Goal: Information Seeking & Learning: Learn about a topic

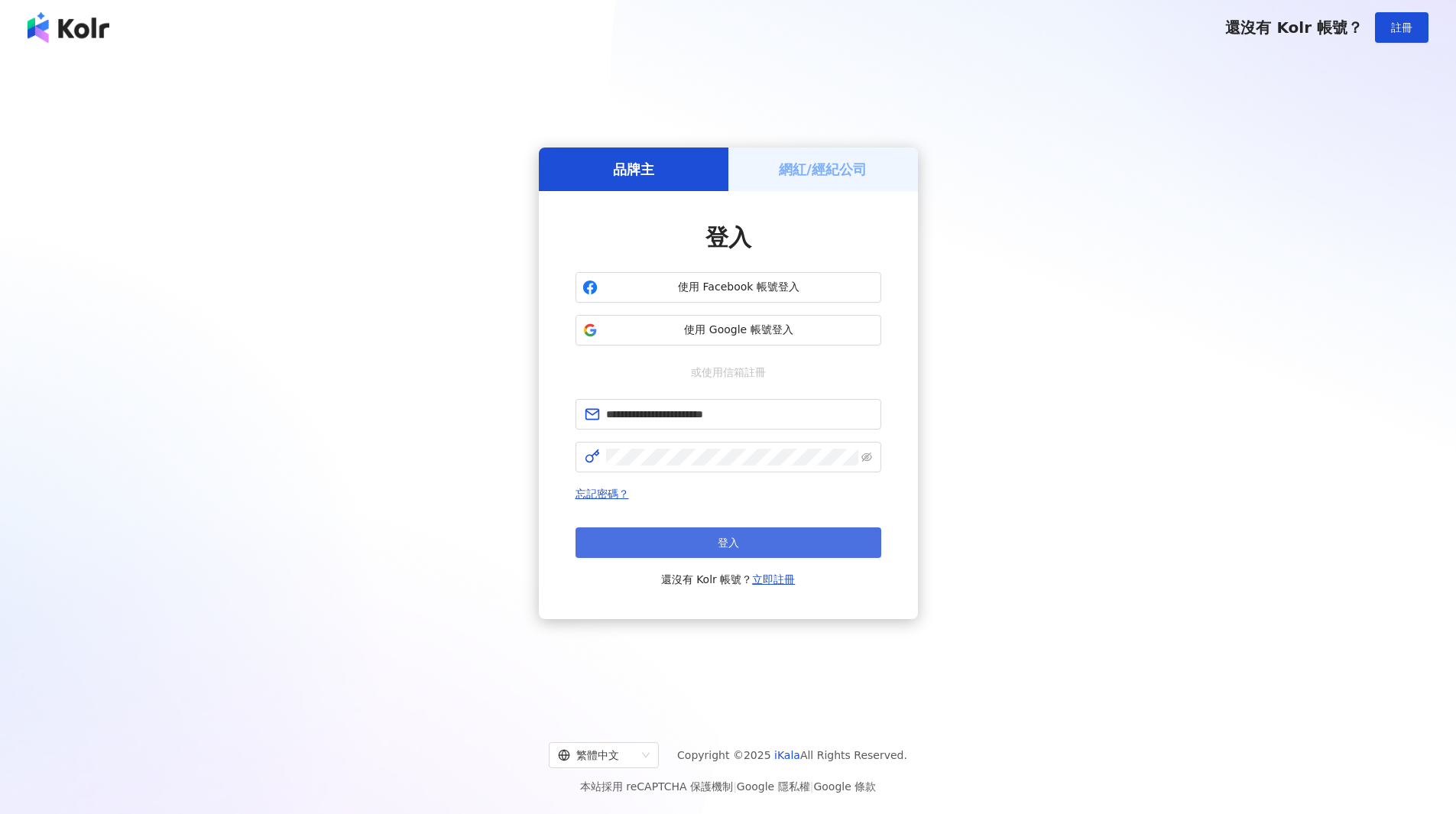
click at [758, 529] on button "登入" at bounding box center [728, 542] width 305 height 30
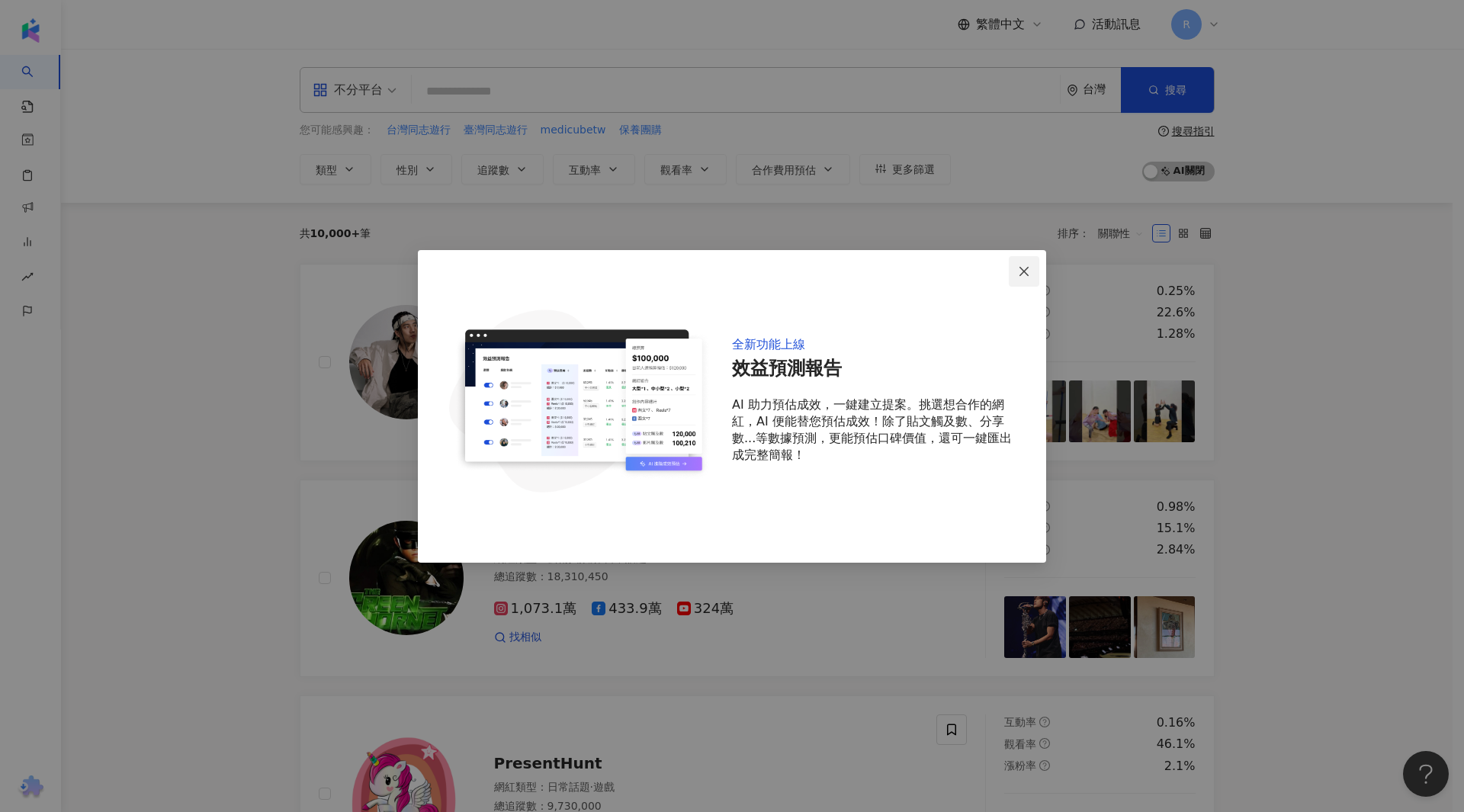
click at [1027, 277] on icon "close" at bounding box center [1023, 271] width 12 height 12
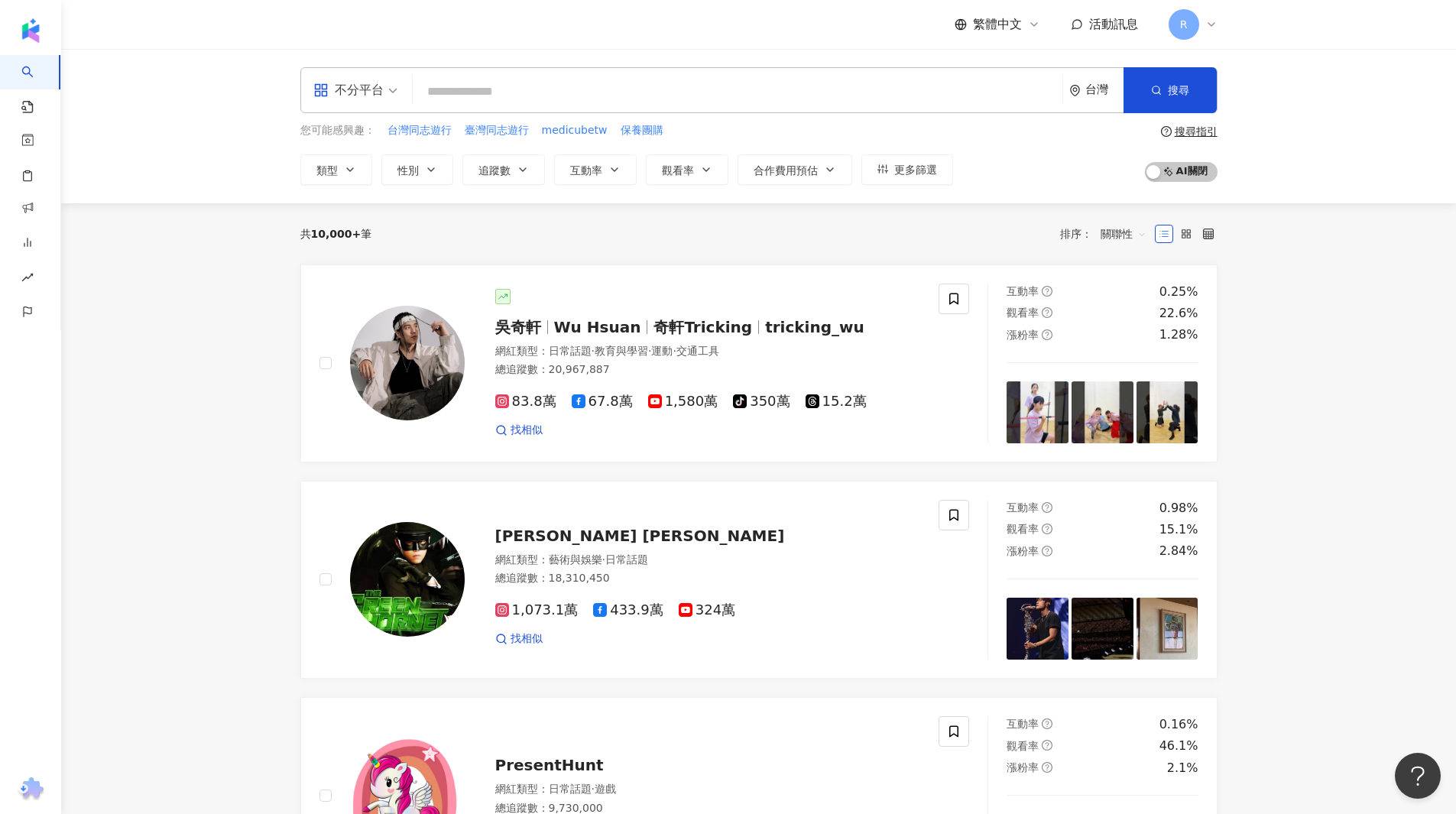
click at [459, 94] on input "search" at bounding box center [737, 91] width 637 height 29
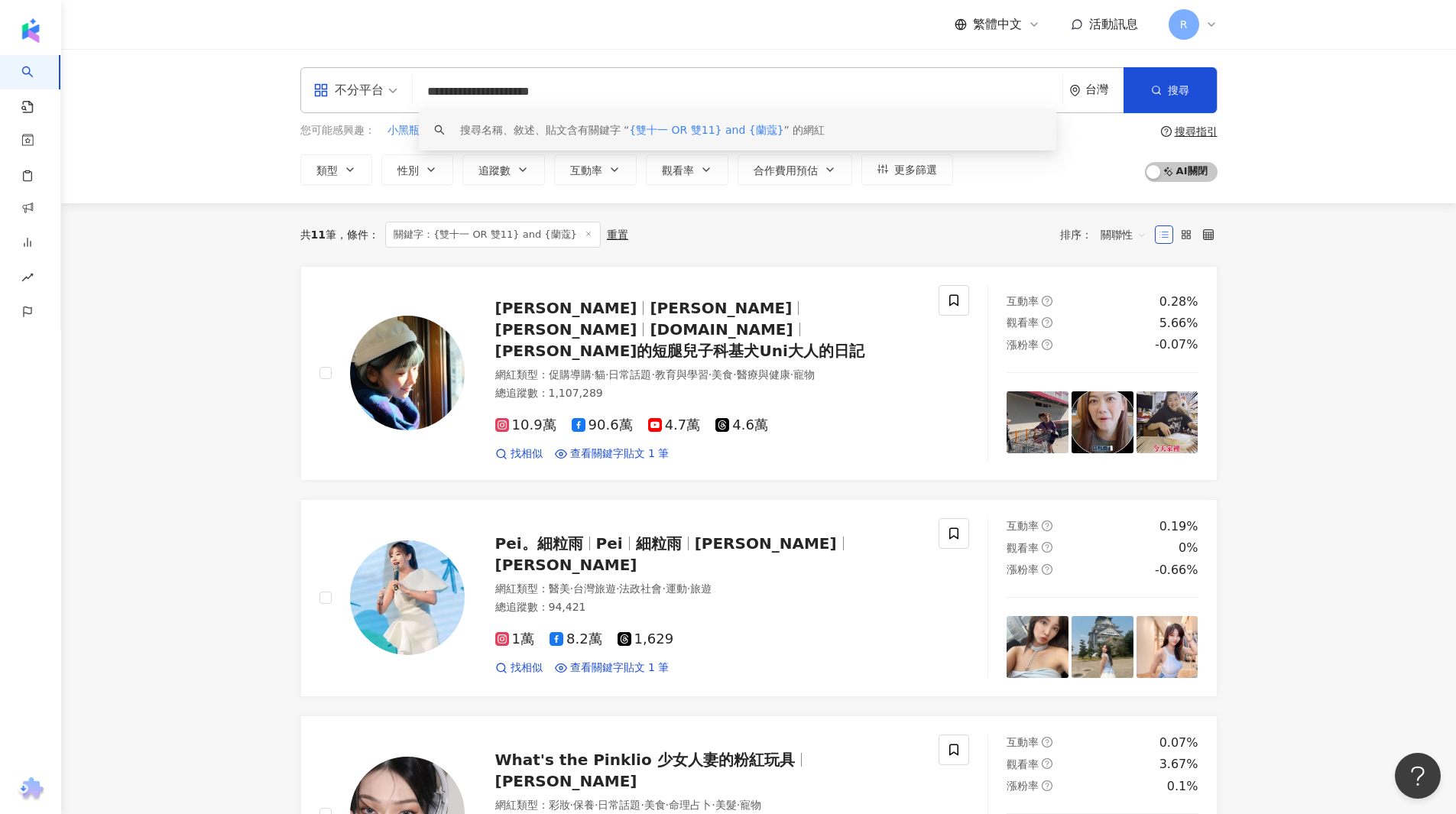
drag, startPoint x: 556, startPoint y: 99, endPoint x: 577, endPoint y: 97, distance: 21.1
click at [577, 97] on input "**********" at bounding box center [737, 91] width 637 height 29
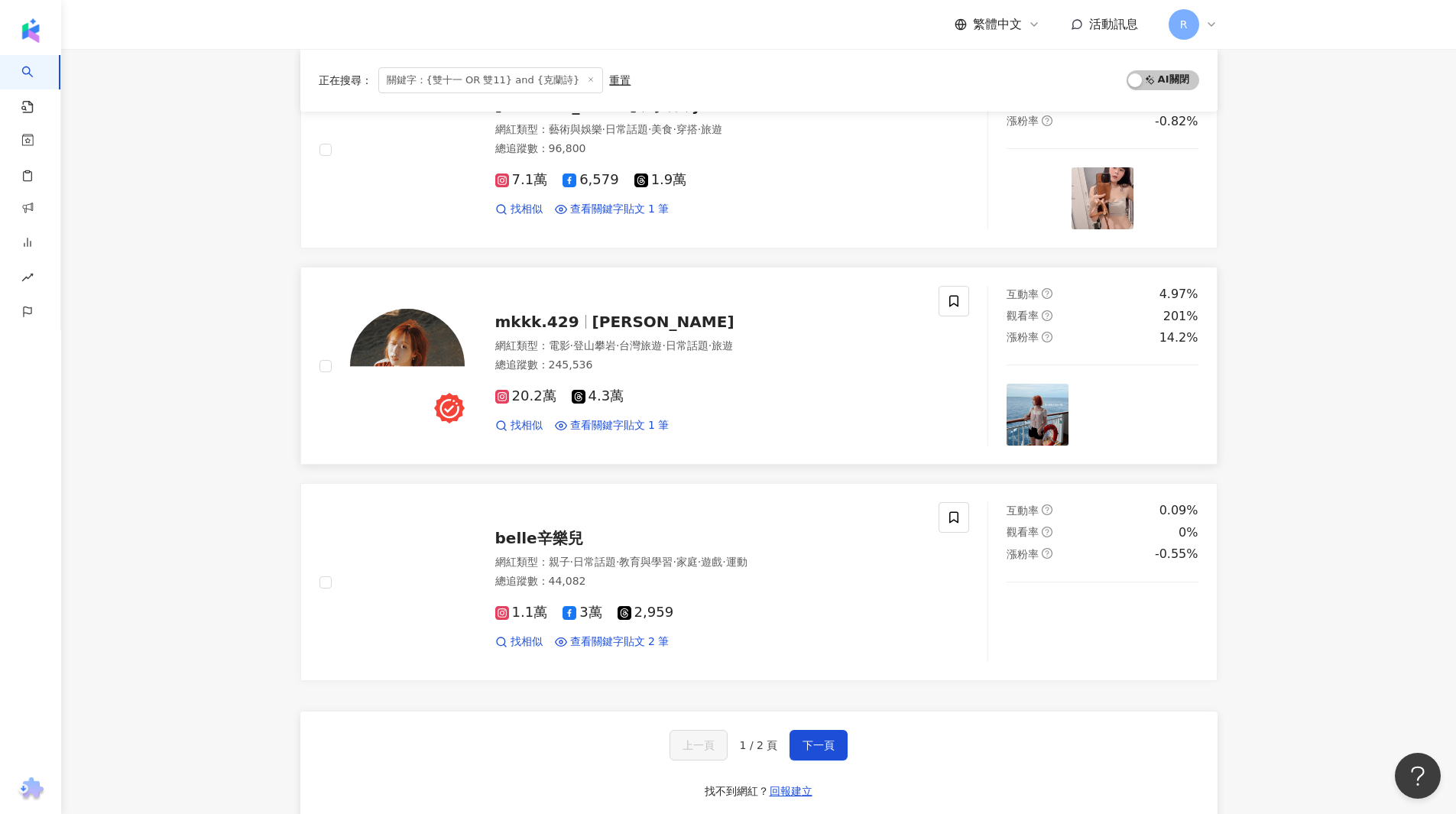
scroll to position [2380, 0]
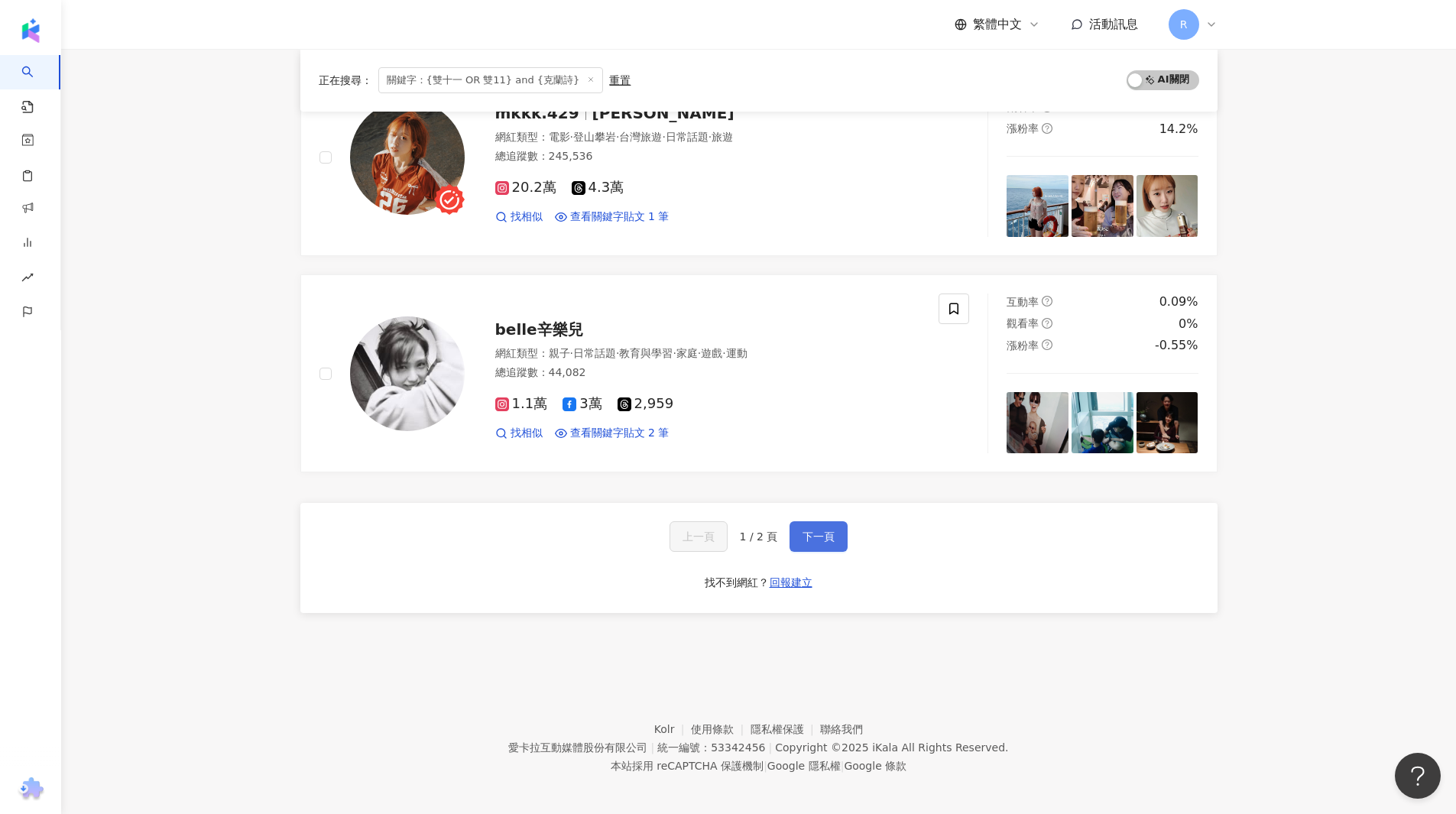
click at [793, 527] on button "下一頁" at bounding box center [818, 536] width 58 height 30
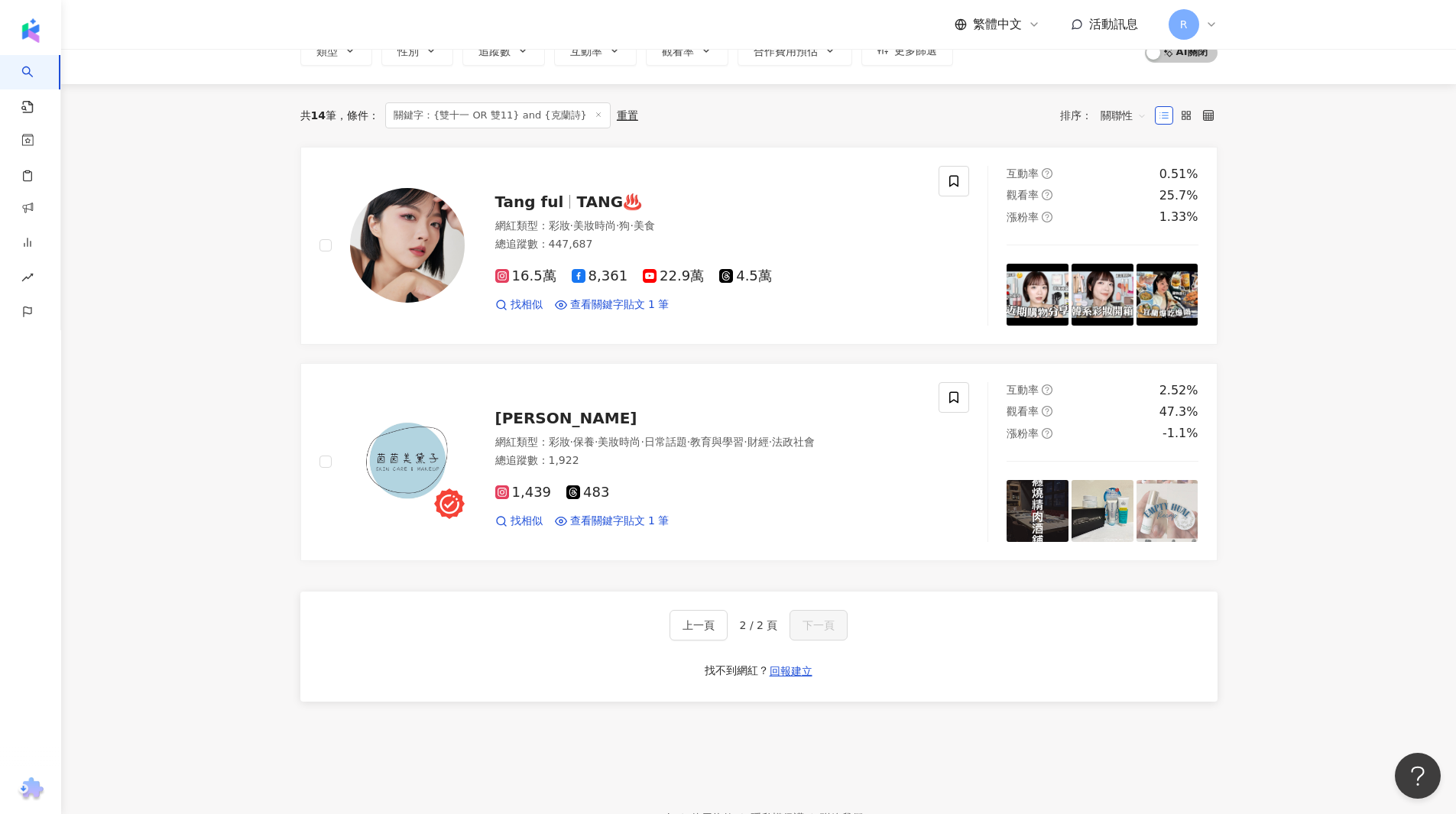
scroll to position [0, 0]
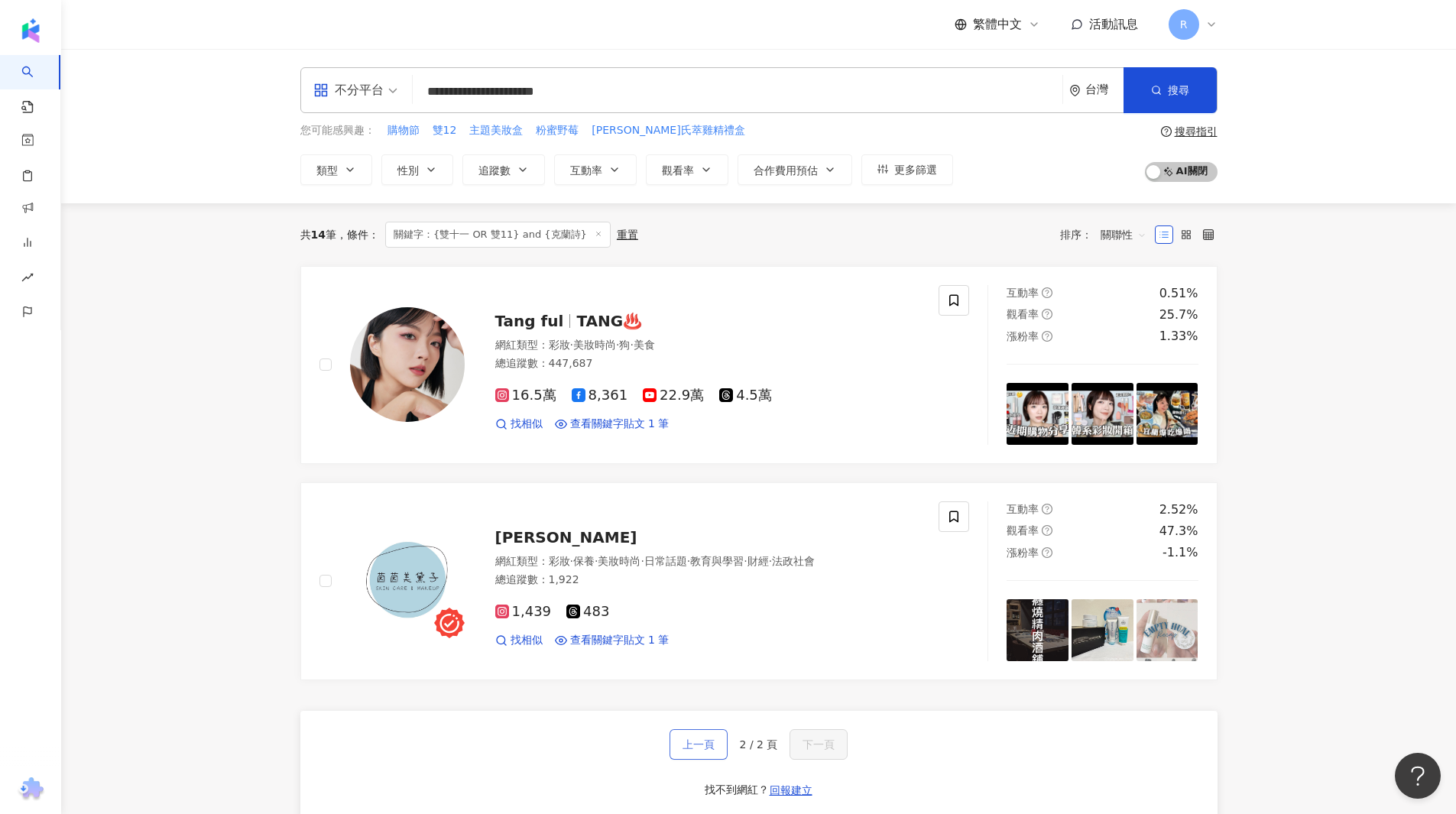
click at [708, 745] on span "上一頁" at bounding box center [699, 743] width 32 height 12
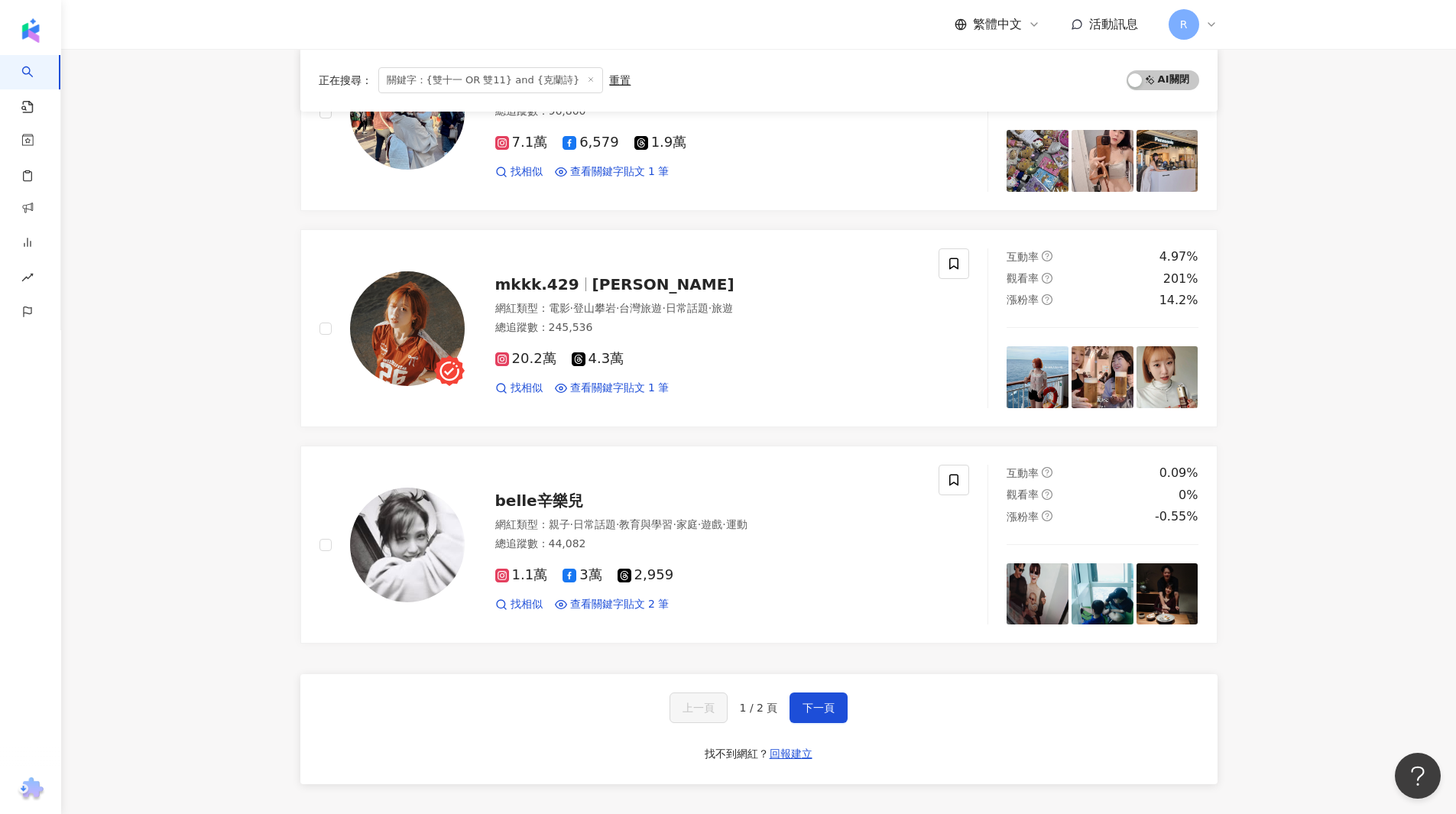
scroll to position [2380, 0]
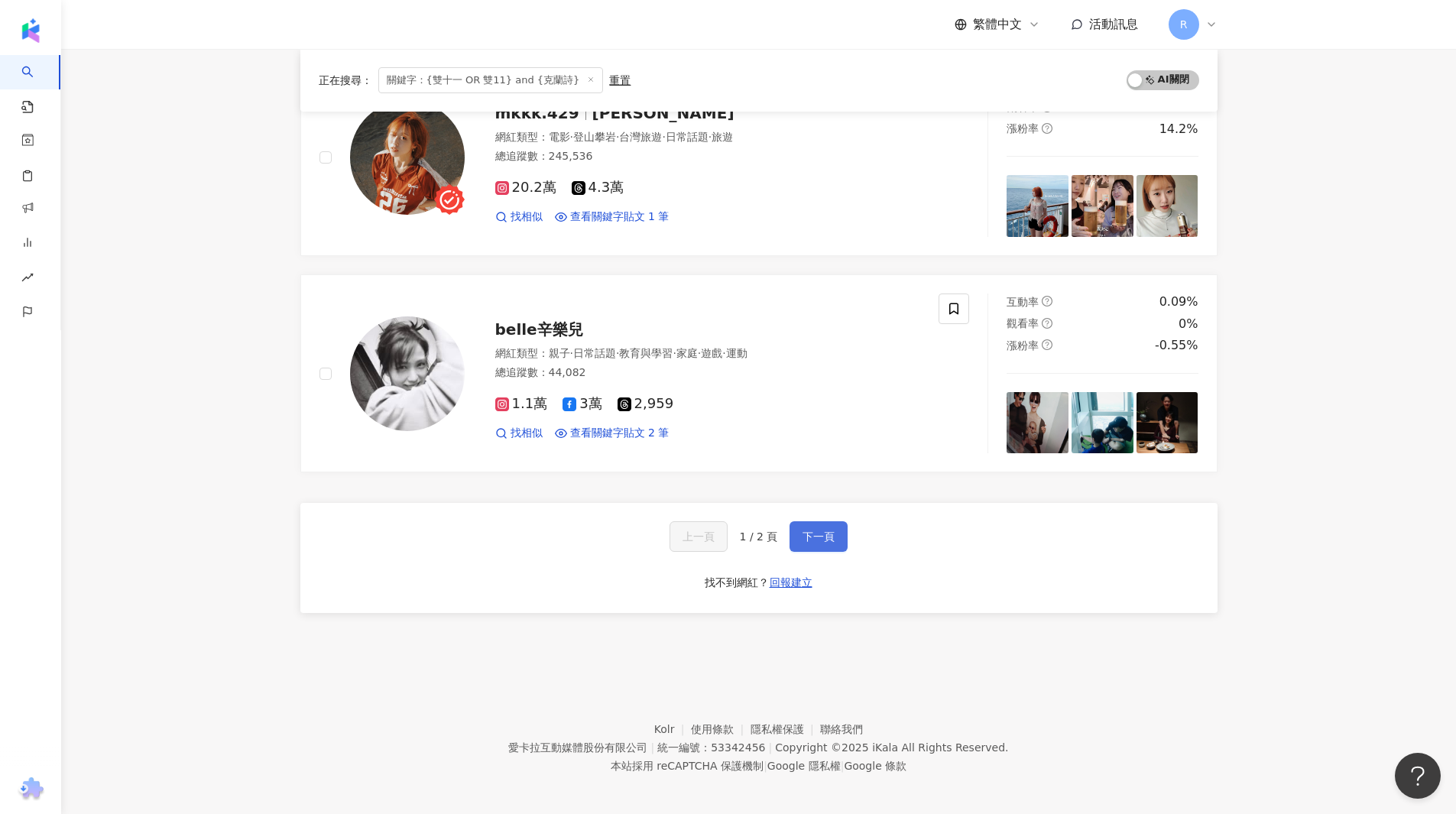
click at [815, 536] on span "下一頁" at bounding box center [818, 536] width 32 height 12
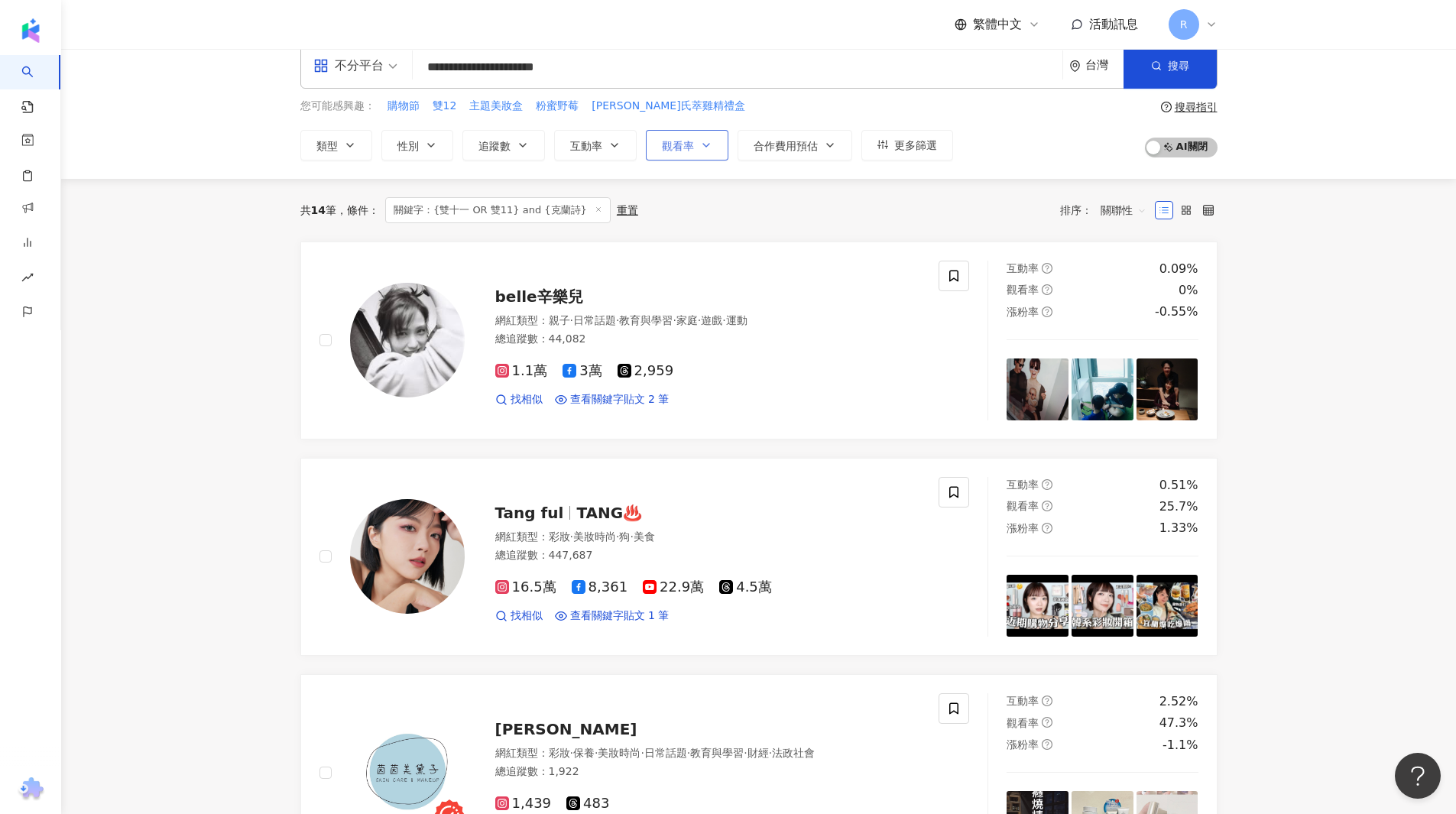
scroll to position [0, 0]
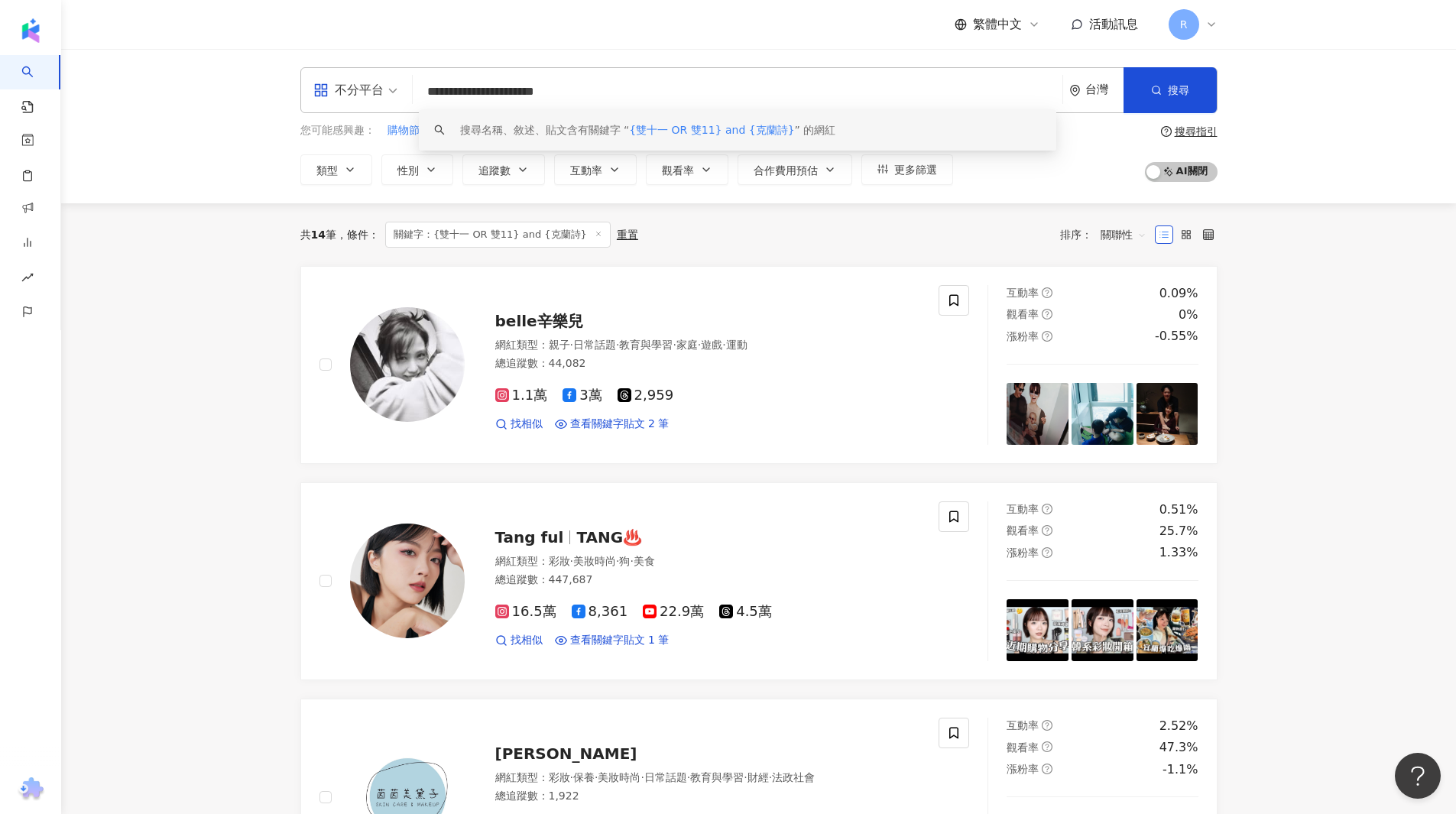
drag, startPoint x: 557, startPoint y: 92, endPoint x: 595, endPoint y: 92, distance: 38.0
click at [595, 92] on input "**********" at bounding box center [737, 91] width 637 height 29
click at [580, 91] on input "**********" at bounding box center [737, 91] width 637 height 29
drag, startPoint x: 584, startPoint y: 91, endPoint x: 559, endPoint y: 91, distance: 25.0
click at [559, 91] on input "**********" at bounding box center [737, 91] width 637 height 29
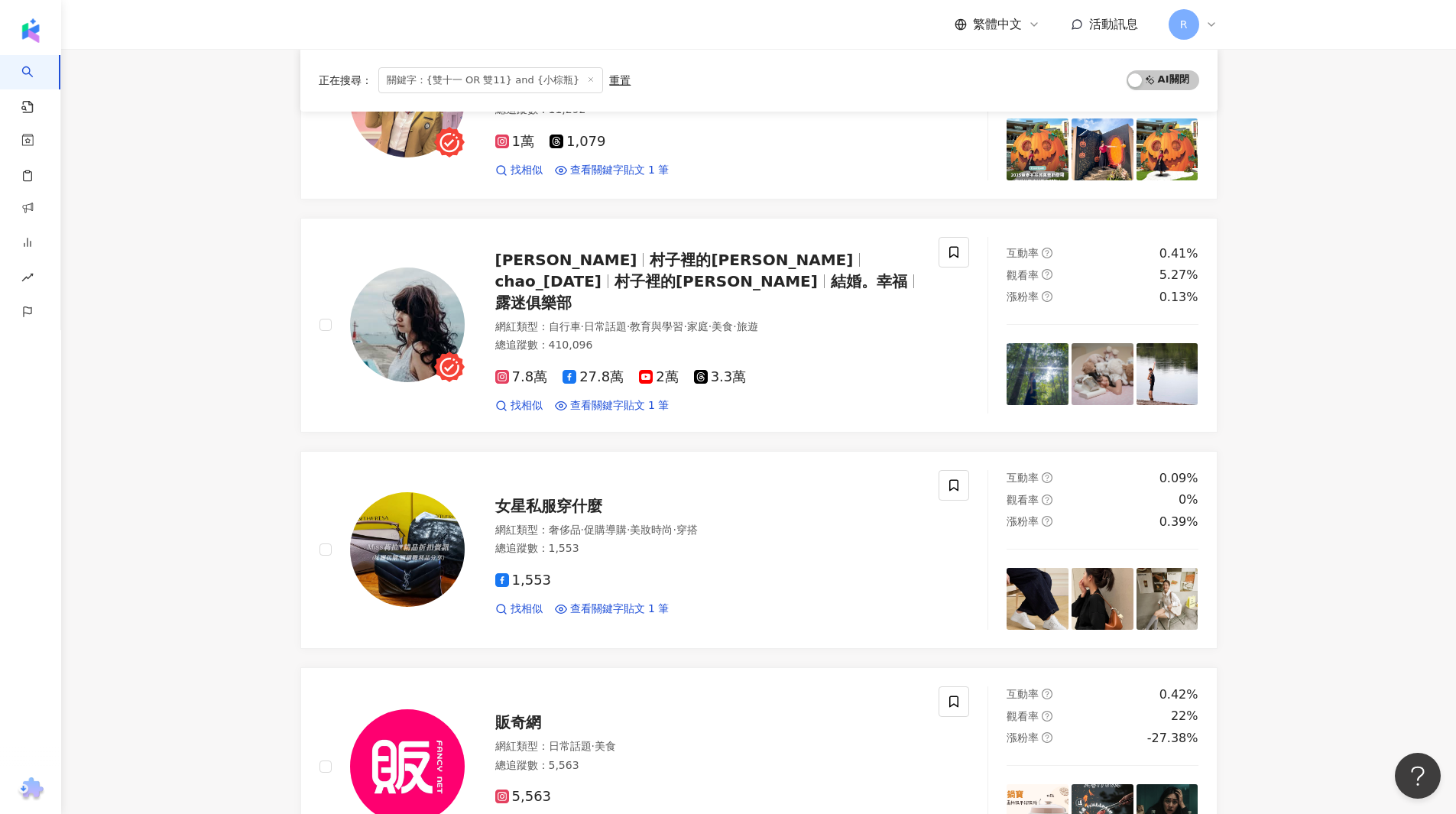
scroll to position [671, 0]
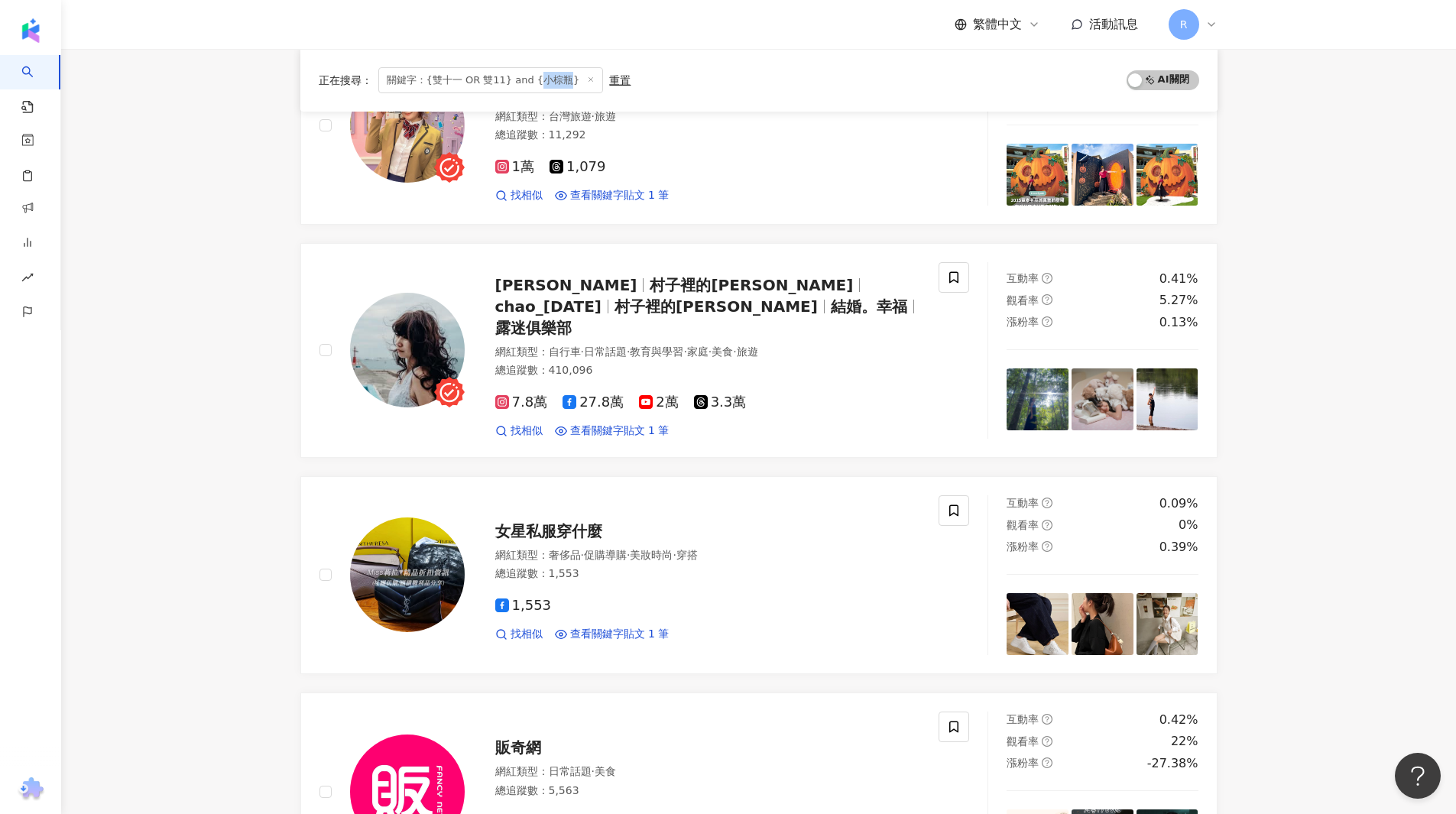
drag, startPoint x: 526, startPoint y: 82, endPoint x: 553, endPoint y: 83, distance: 27.0
click at [553, 83] on span "關鍵字：{雙十一 OR 雙11} and {小棕瓶}" at bounding box center [490, 80] width 225 height 26
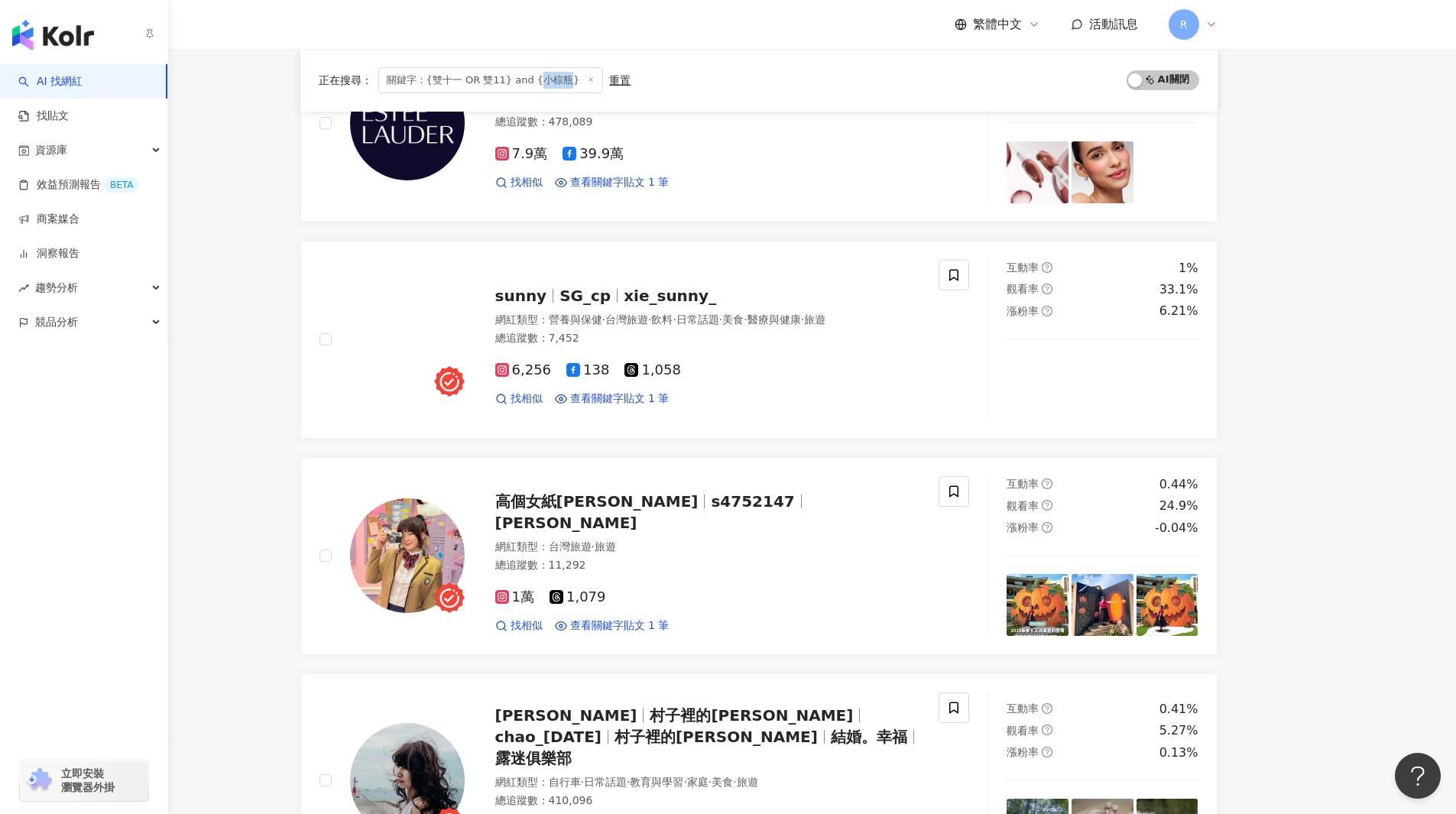
scroll to position [0, 0]
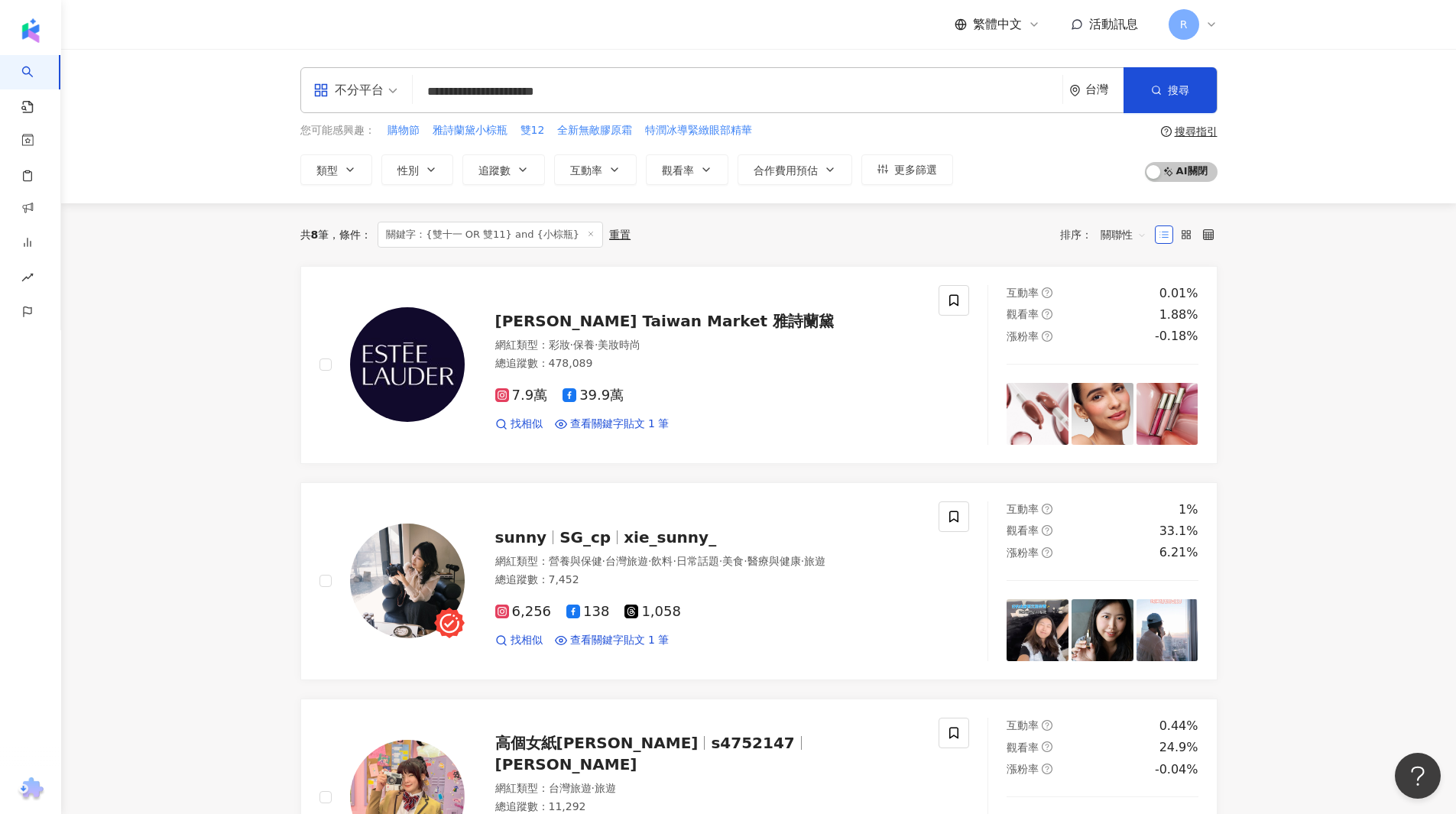
click at [589, 98] on input "**********" at bounding box center [737, 91] width 637 height 29
click at [394, 131] on span "購物節" at bounding box center [403, 131] width 32 height 15
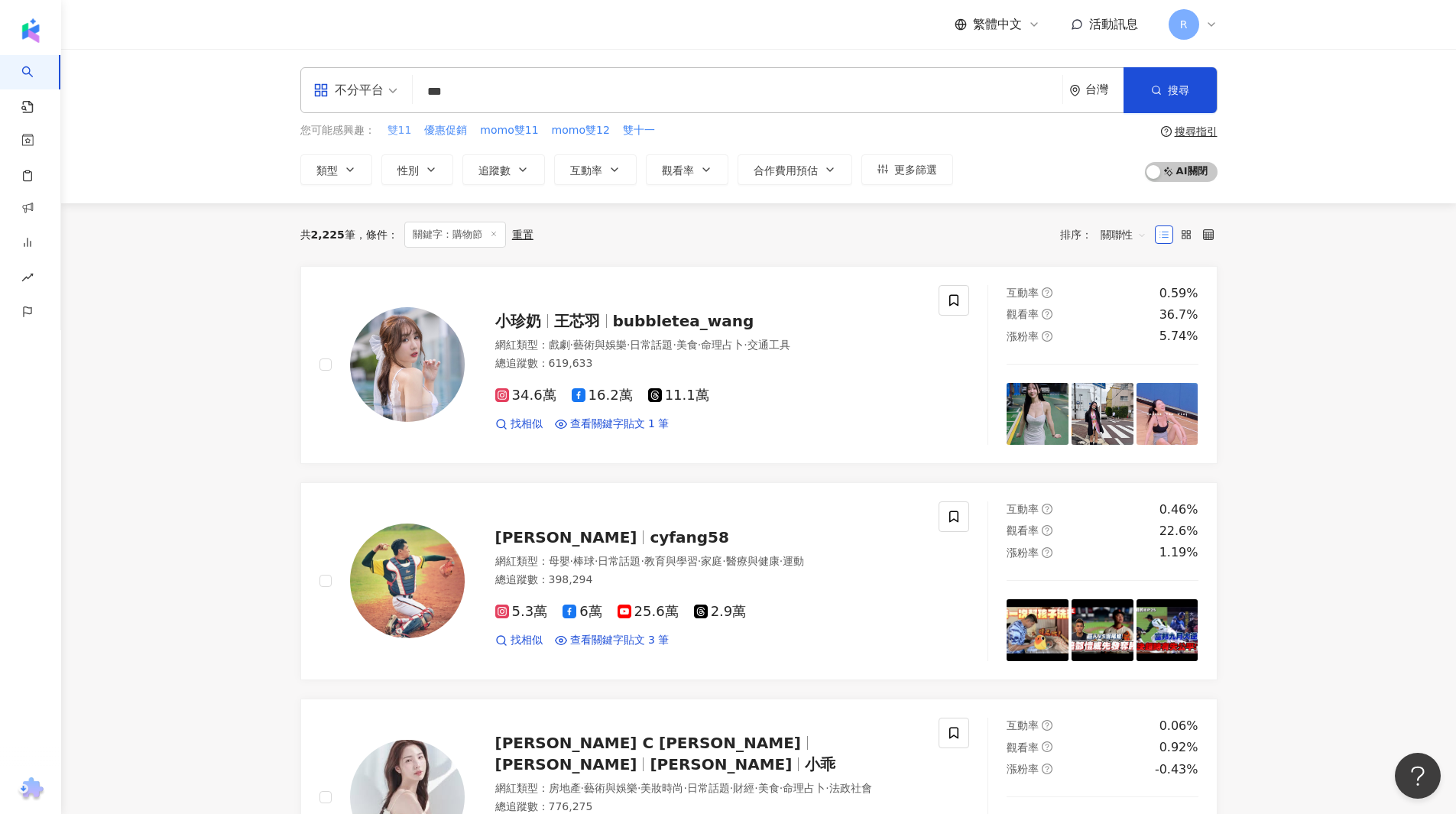
click at [387, 129] on button "雙11" at bounding box center [400, 131] width 26 height 17
type input "***"
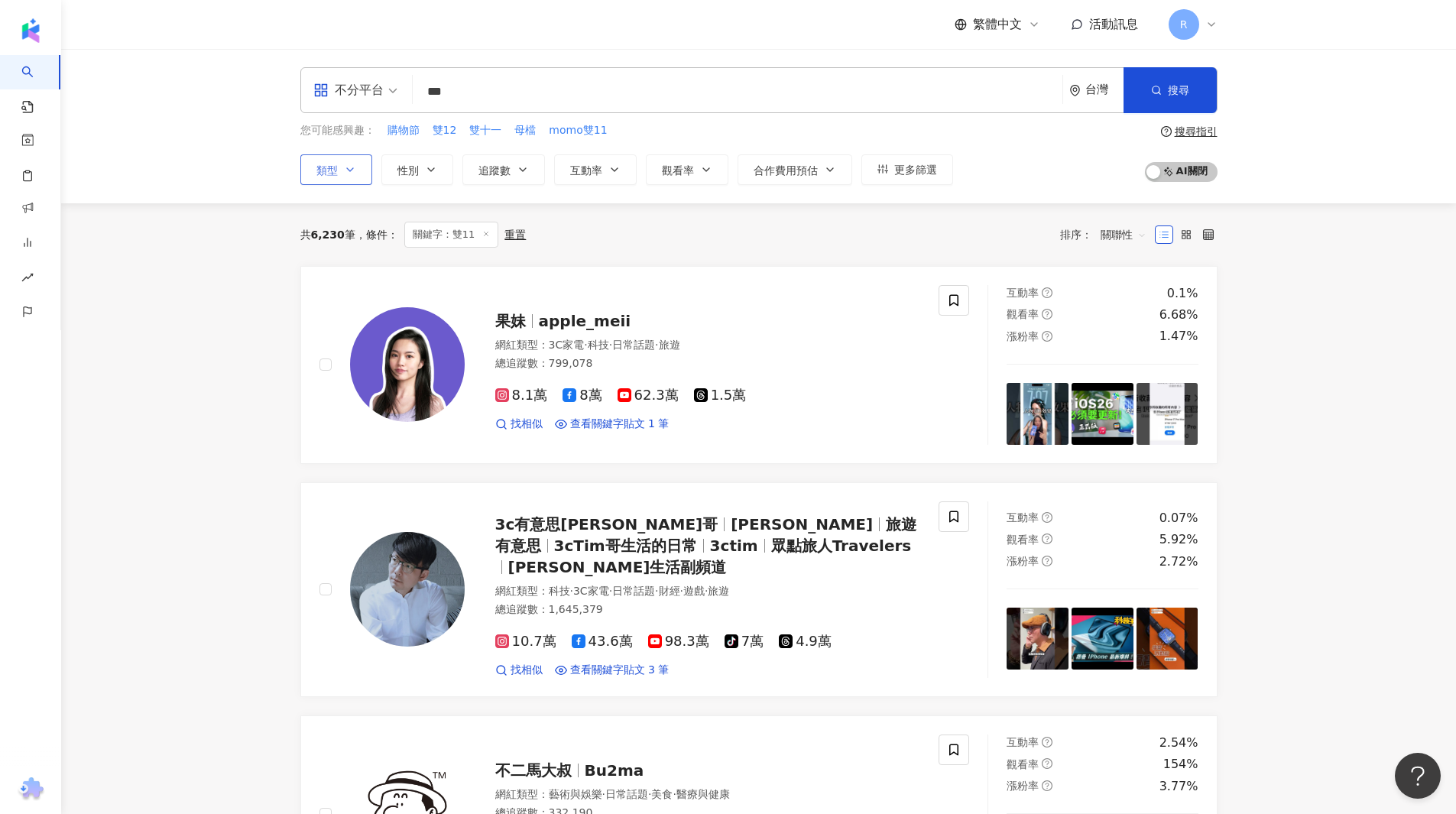
click at [348, 175] on icon "button" at bounding box center [349, 169] width 12 height 12
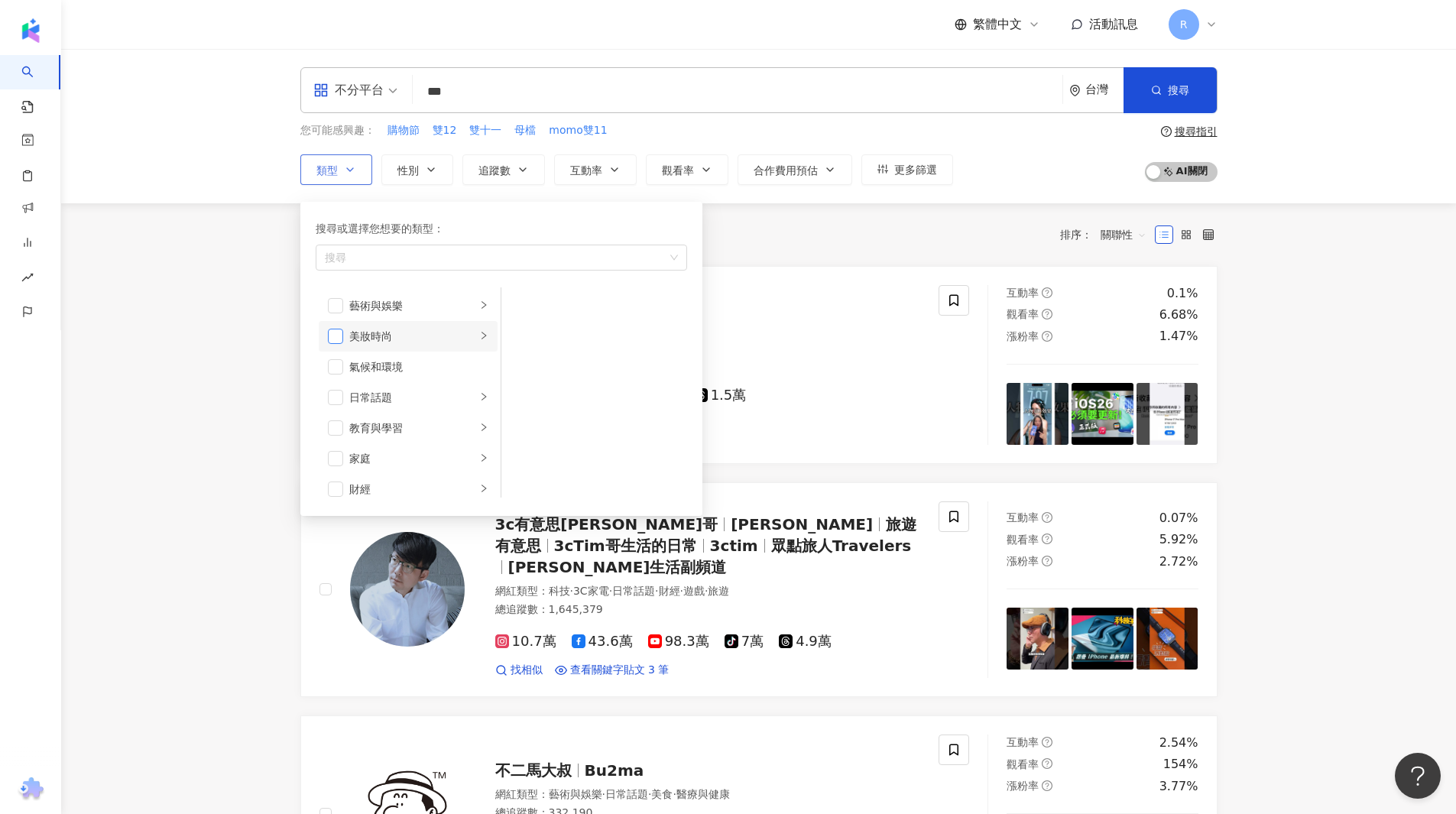
click at [339, 339] on span "button" at bounding box center [335, 336] width 15 height 15
click at [482, 338] on icon "right" at bounding box center [484, 336] width 5 height 8
click at [521, 337] on span "button" at bounding box center [521, 336] width 15 height 15
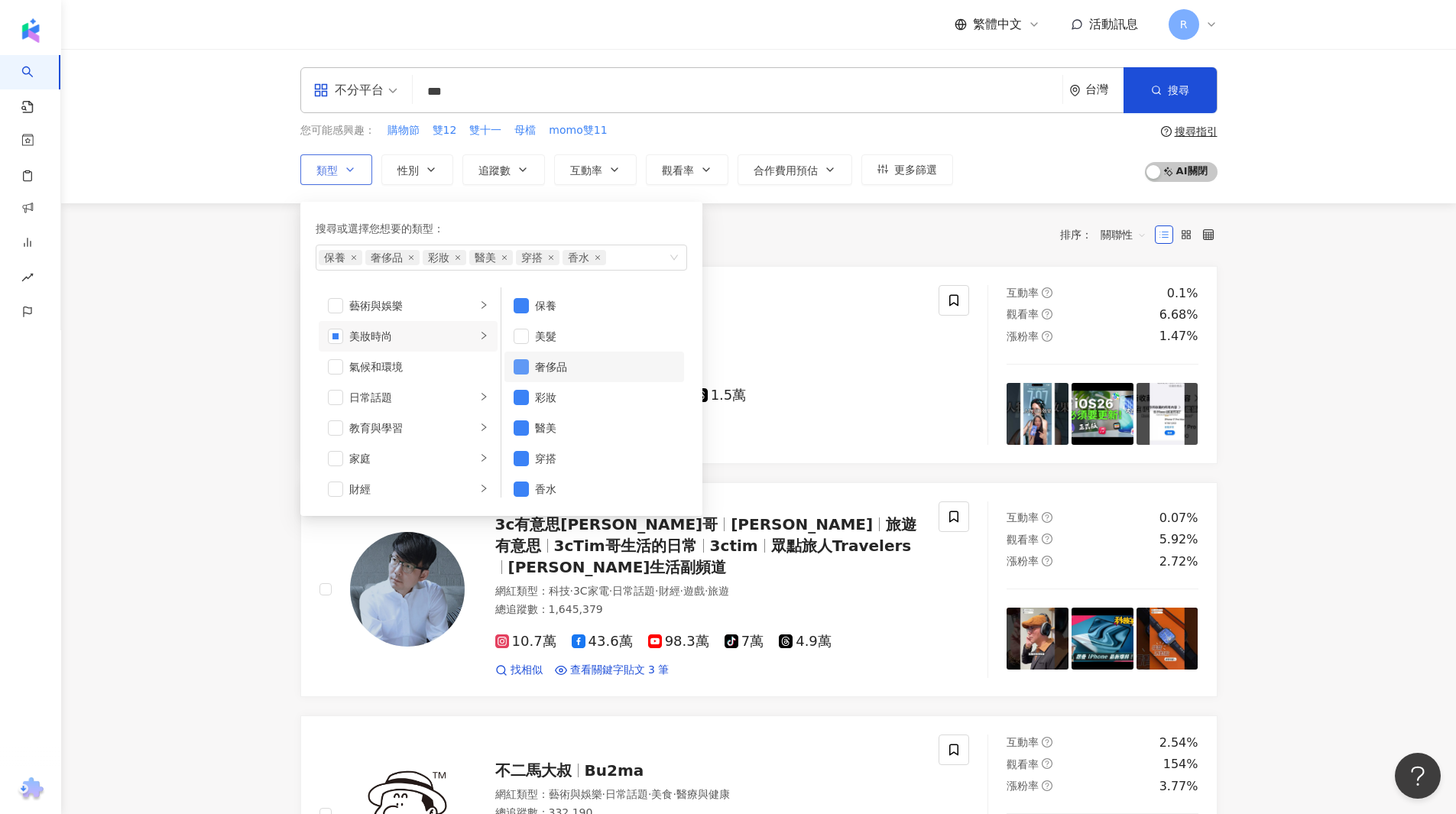
click at [522, 365] on span "button" at bounding box center [521, 366] width 15 height 15
click at [518, 400] on span "button" at bounding box center [521, 397] width 15 height 15
click at [520, 430] on span "button" at bounding box center [521, 427] width 15 height 15
drag, startPoint x: 520, startPoint y: 464, endPoint x: 519, endPoint y: 482, distance: 18.0
click at [519, 464] on span "button" at bounding box center [521, 458] width 15 height 15
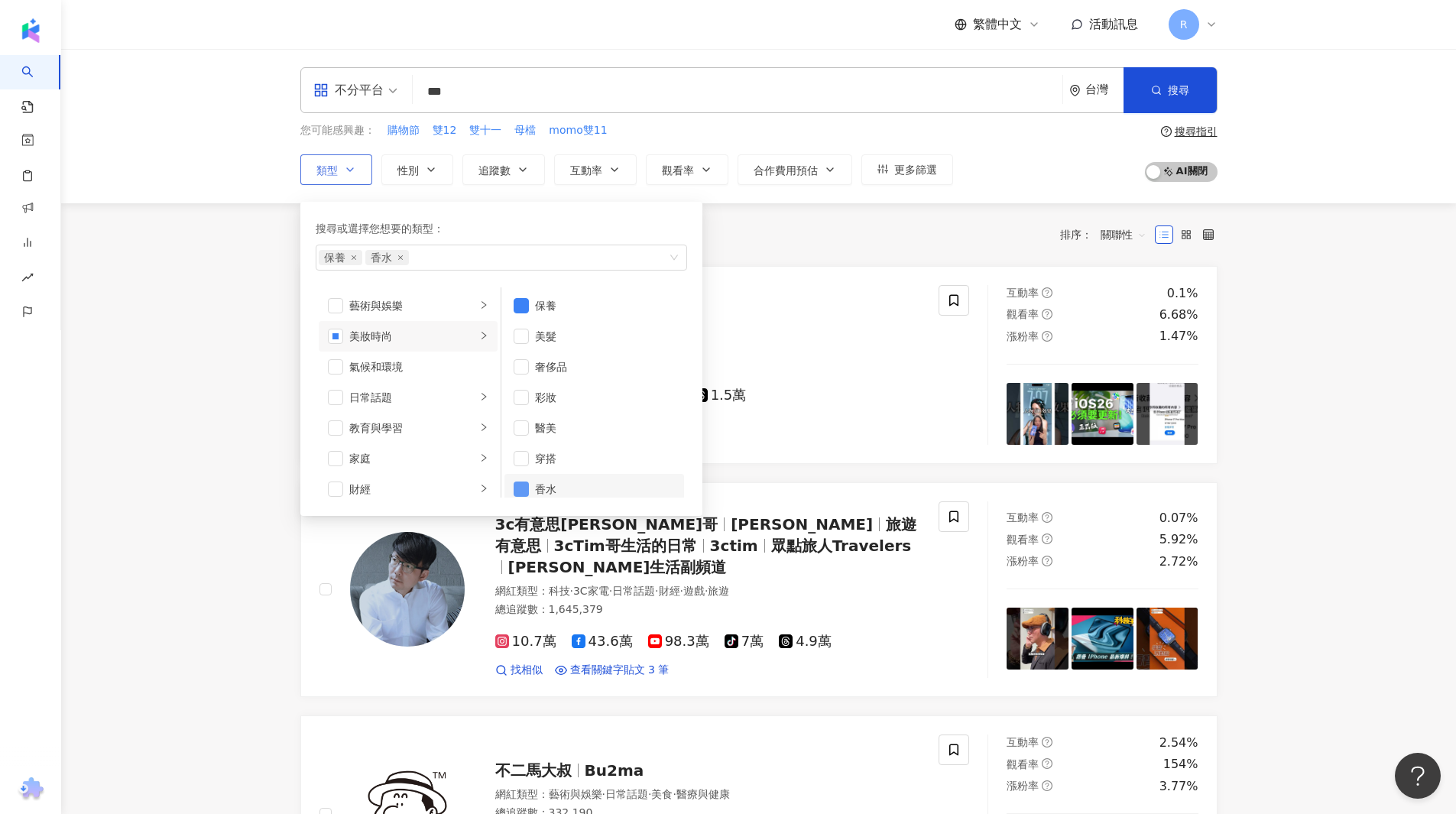
click at [519, 485] on span "button" at bounding box center [521, 489] width 15 height 15
click at [813, 227] on div "共 6,230 筆 條件 ： 關鍵字：雙11 重置 排序： 關聯性" at bounding box center [759, 235] width 917 height 26
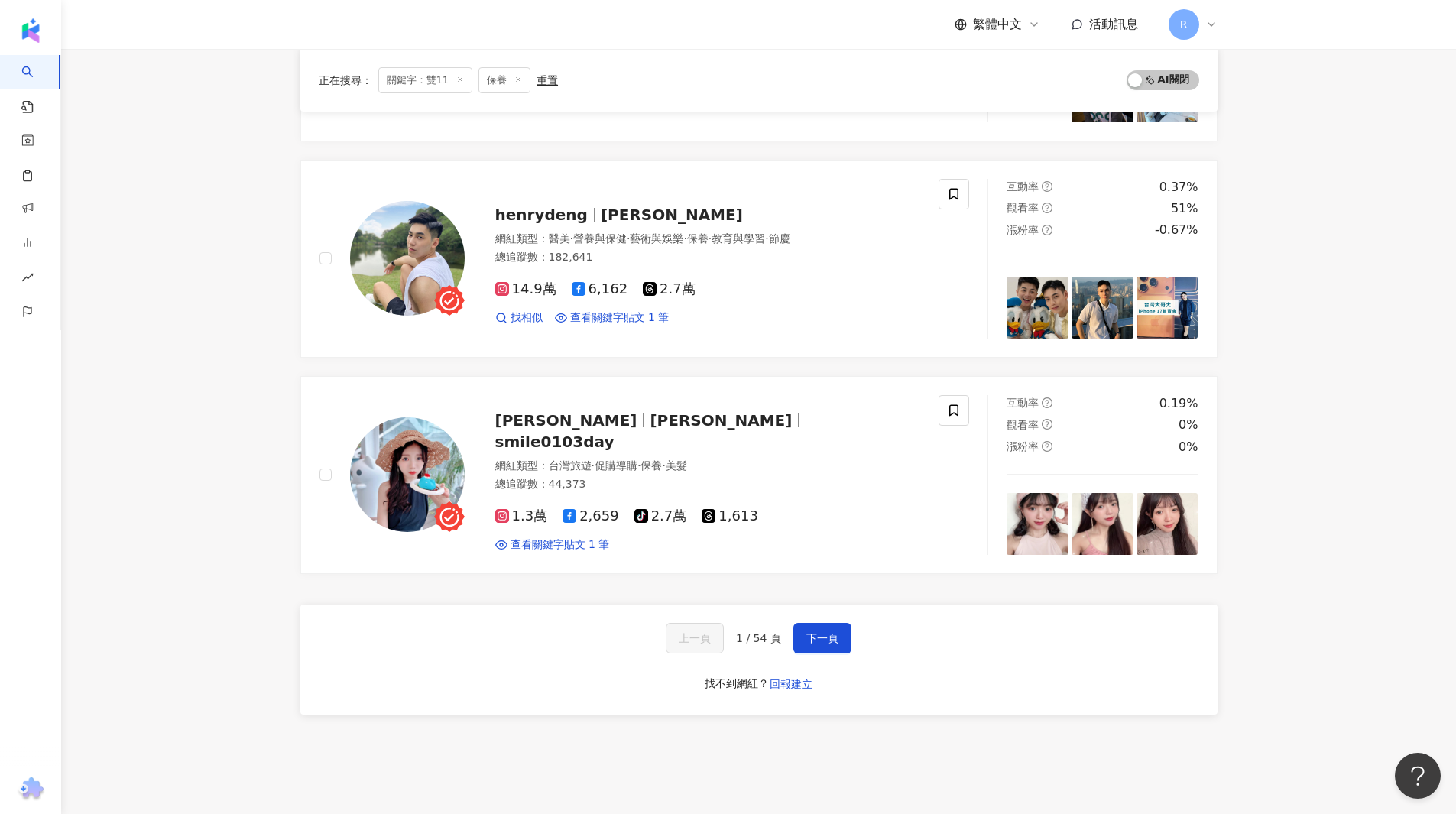
scroll to position [2419, 0]
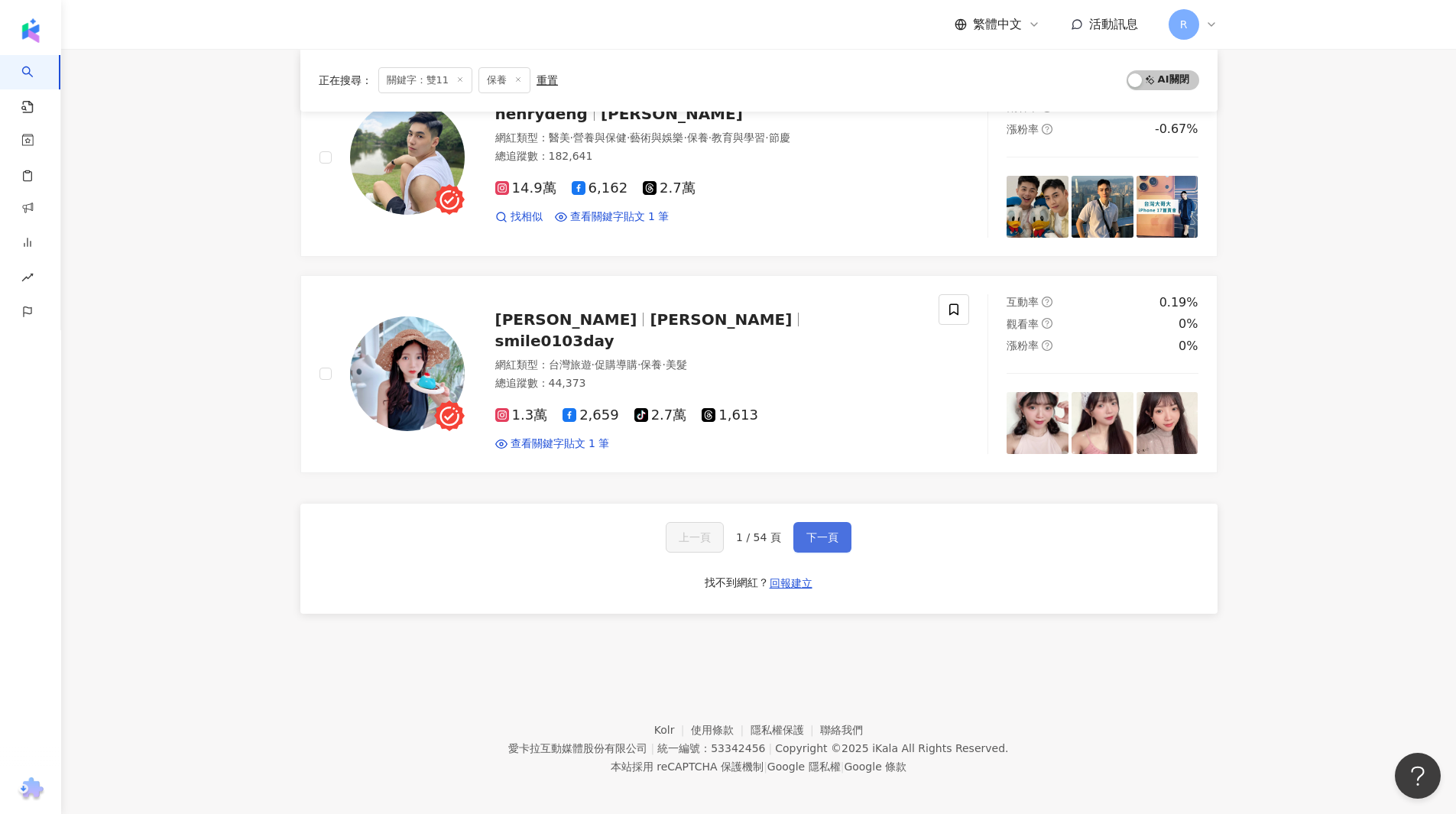
click at [814, 543] on button "下一頁" at bounding box center [822, 537] width 58 height 30
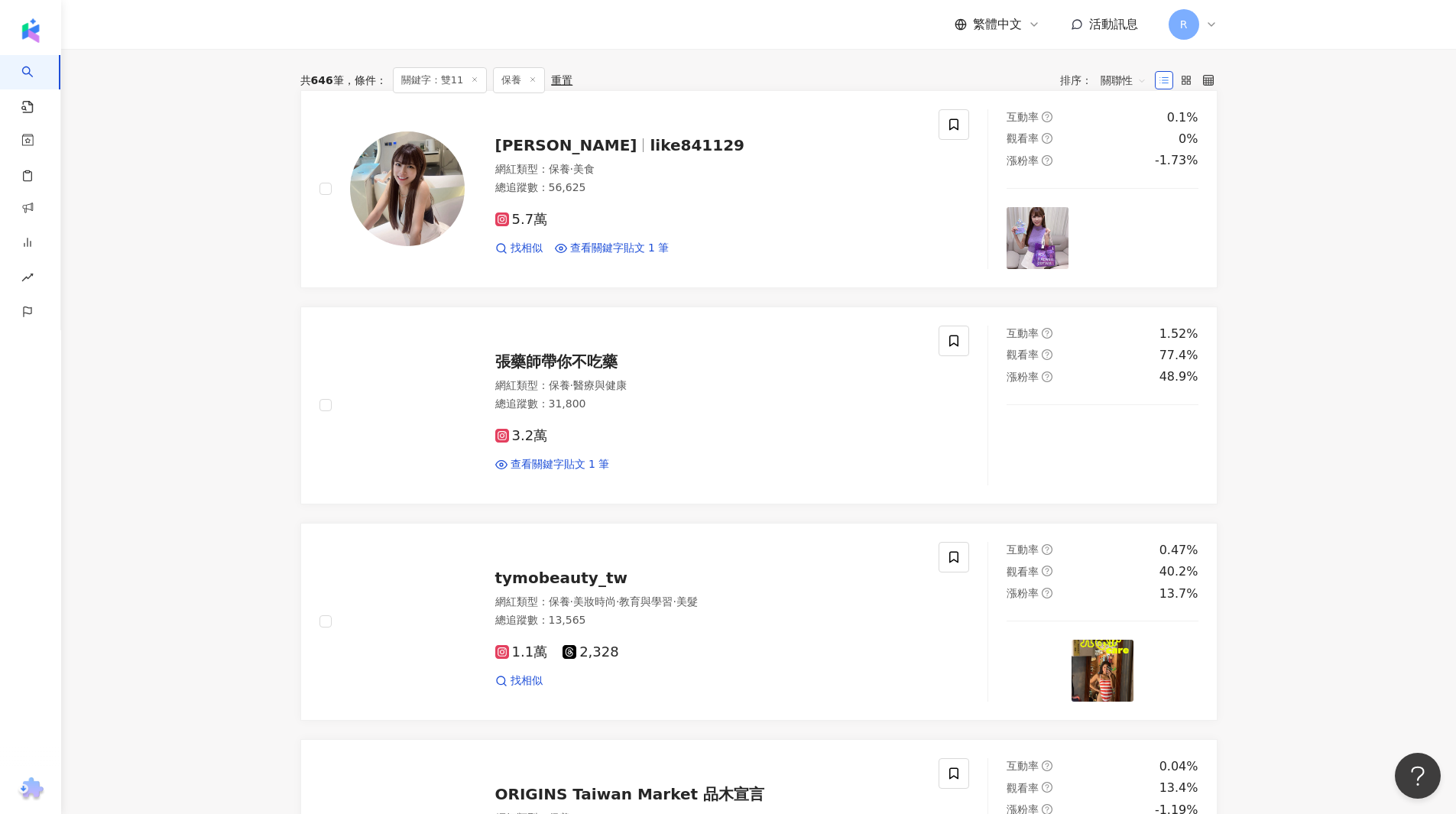
scroll to position [0, 0]
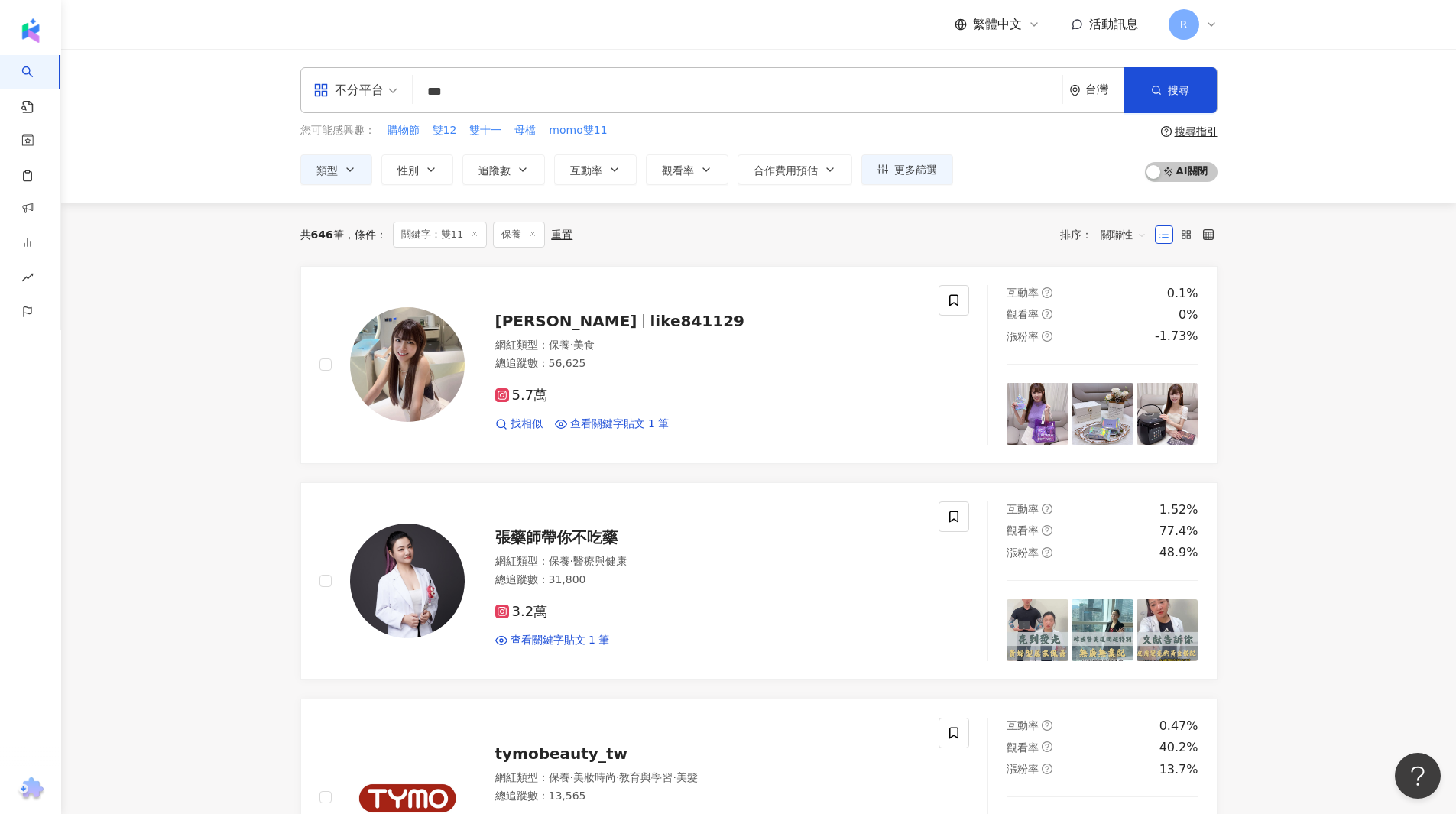
click at [1137, 237] on span "關聯性" at bounding box center [1123, 234] width 46 height 25
click at [1123, 344] on div "互動率" at bounding box center [1123, 344] width 38 height 17
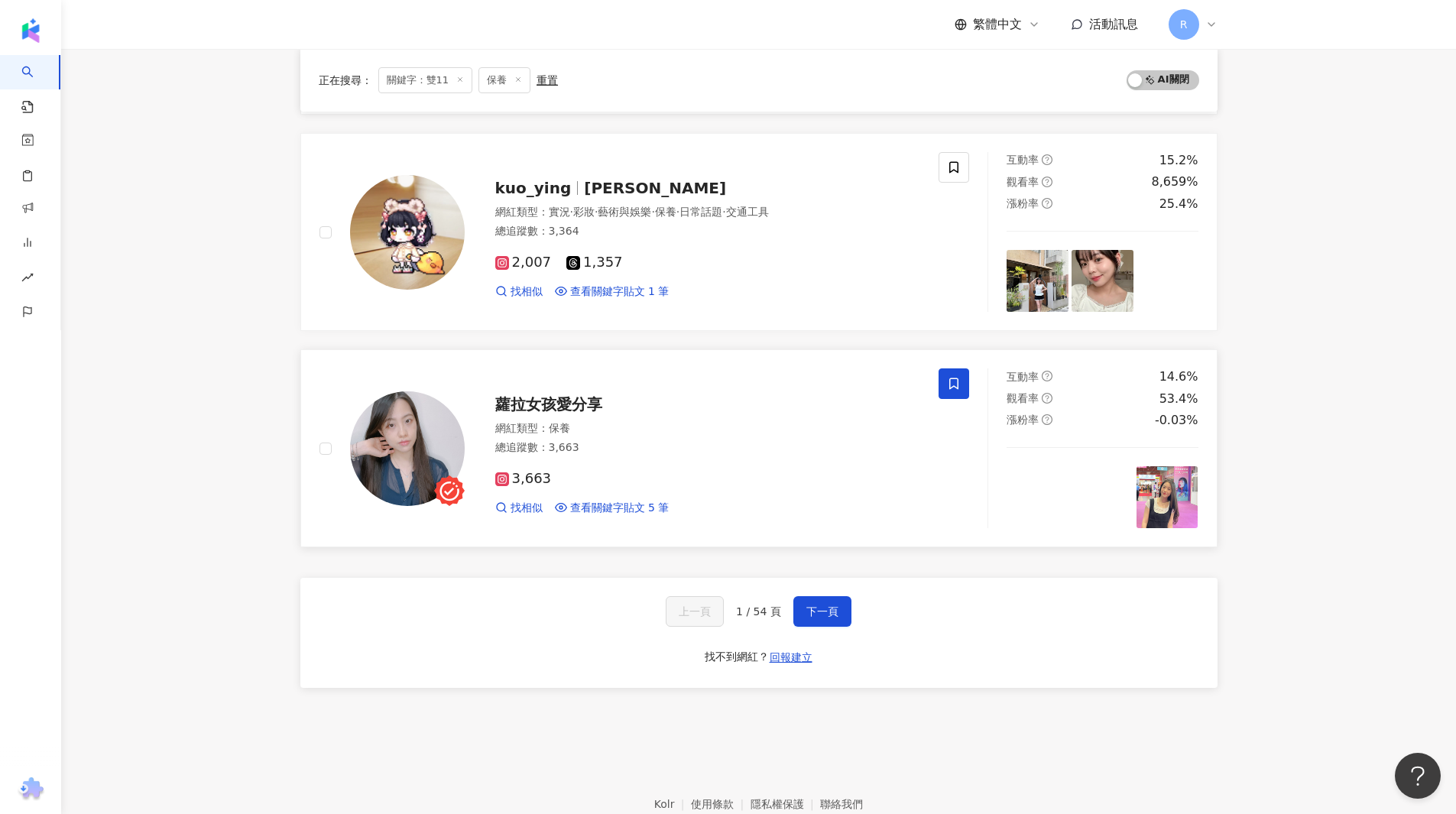
scroll to position [2377, 0]
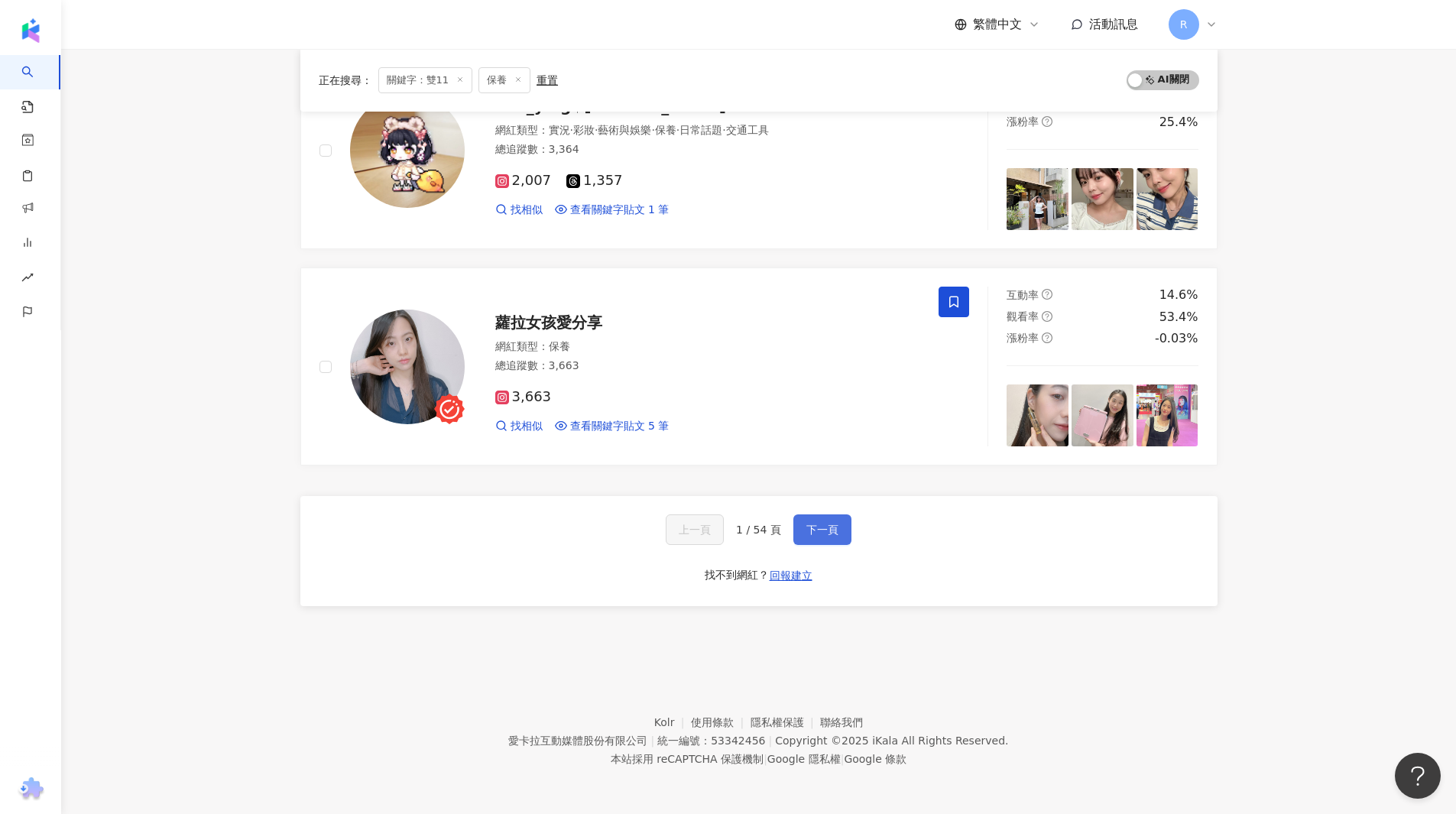
click at [835, 533] on span "下一頁" at bounding box center [822, 529] width 32 height 12
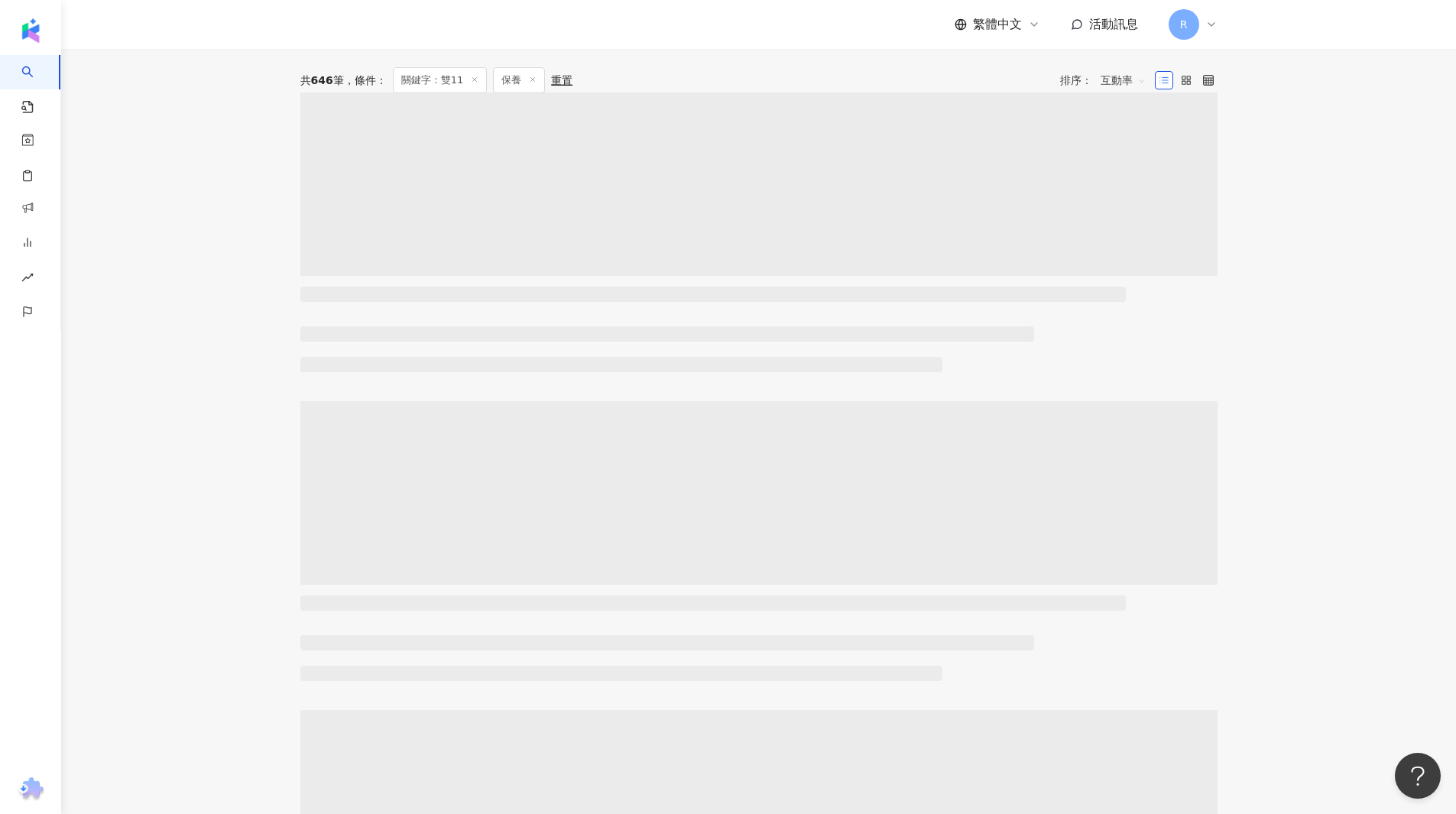
scroll to position [0, 0]
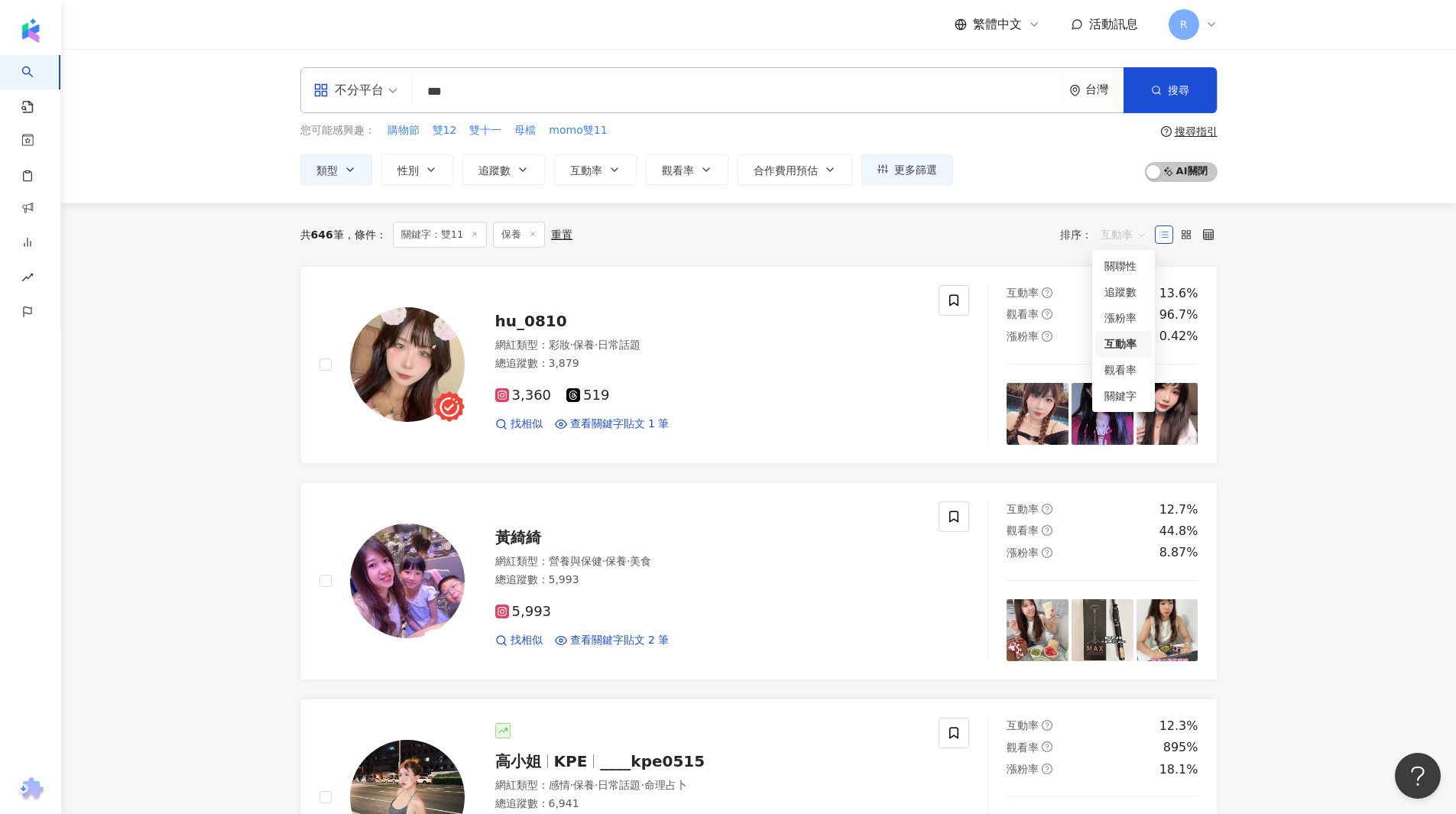
click at [1139, 240] on span "互動率" at bounding box center [1123, 234] width 46 height 25
click at [1144, 298] on div "追蹤數" at bounding box center [1123, 292] width 57 height 26
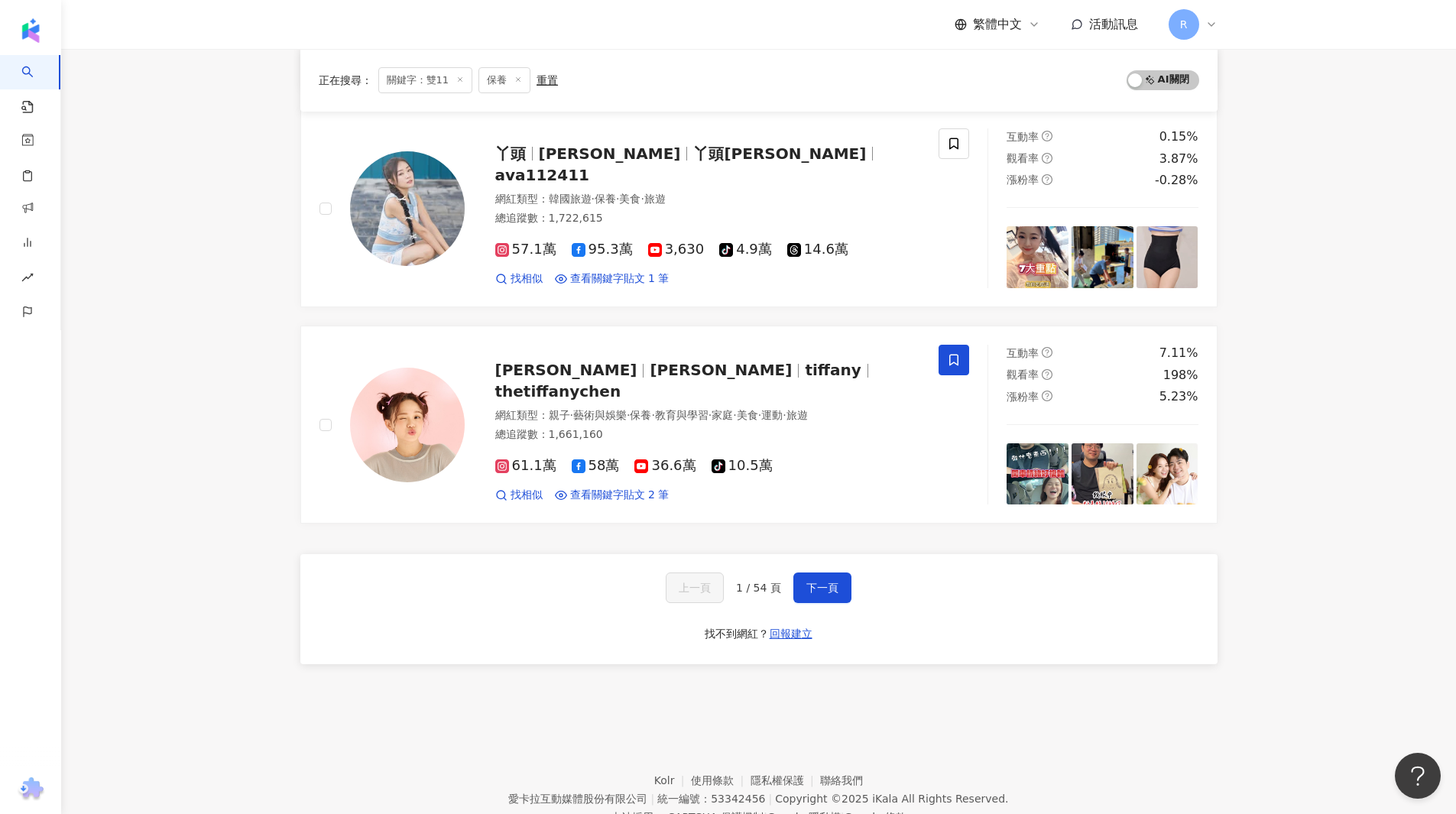
scroll to position [2300, 0]
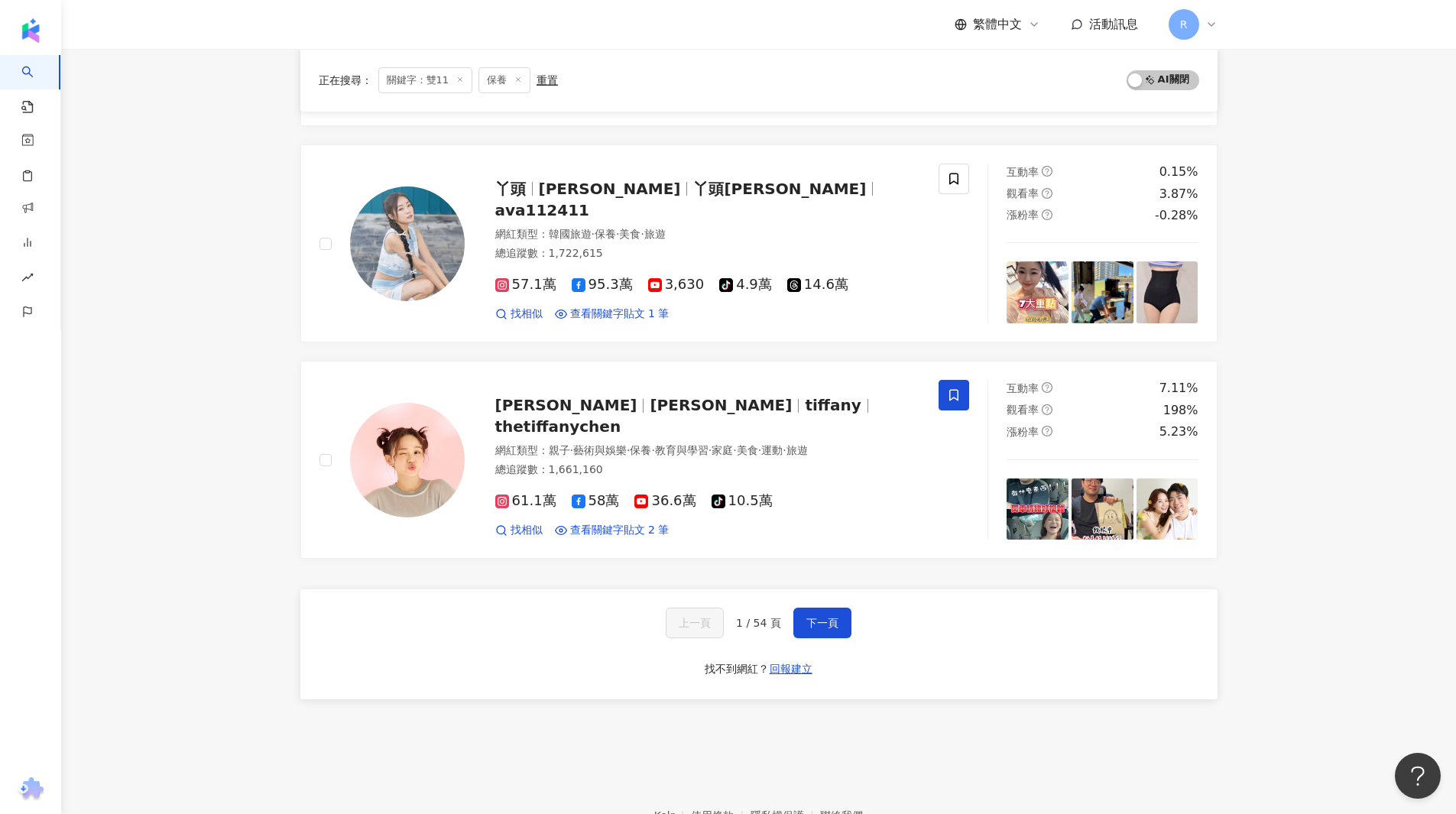
click at [821, 623] on div "上一頁 1 / 54 頁 下一頁 找不到網紅？ 回報建立" at bounding box center [759, 643] width 917 height 110
click at [833, 617] on span "下一頁" at bounding box center [822, 623] width 32 height 12
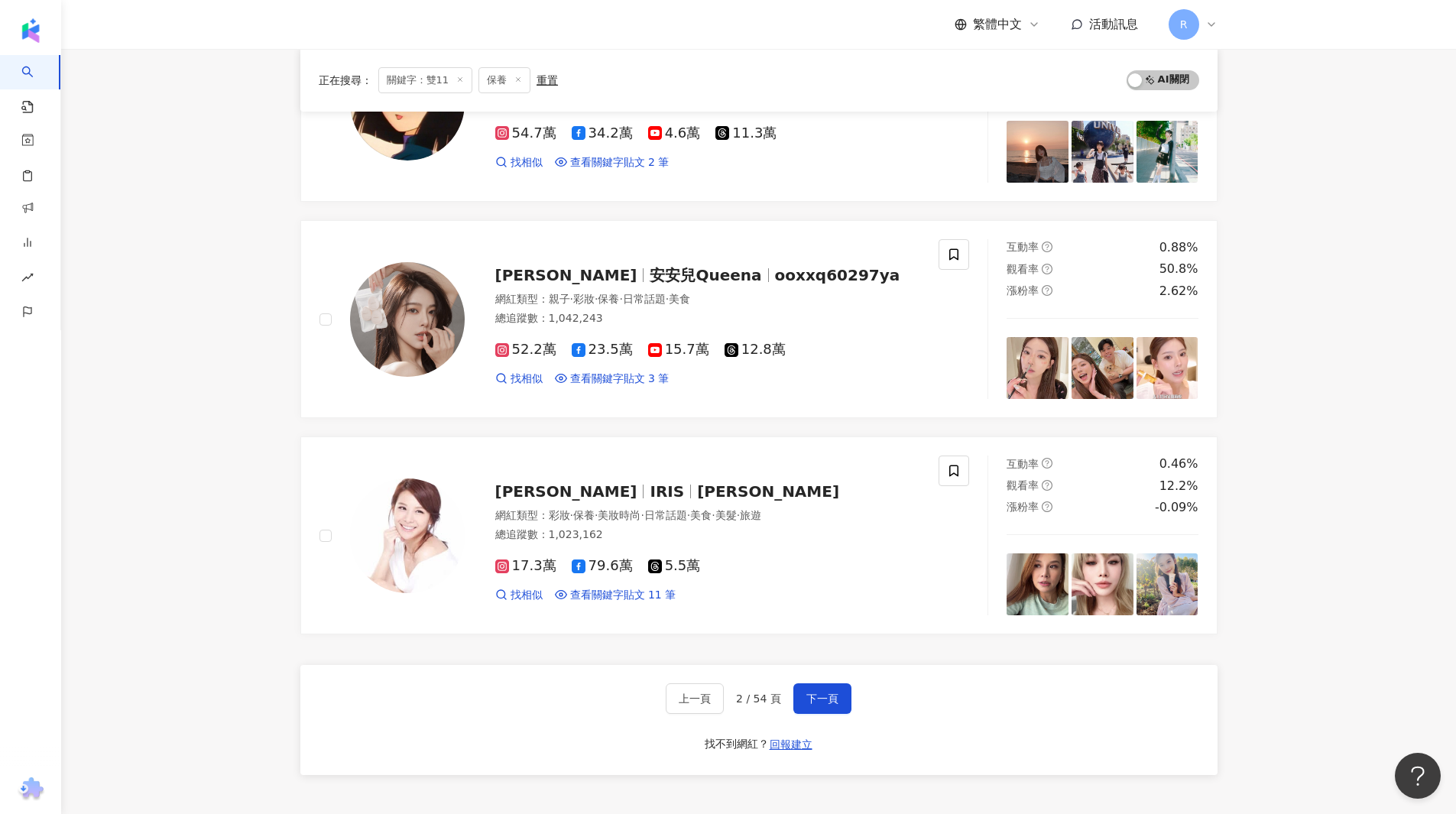
scroll to position [2377, 0]
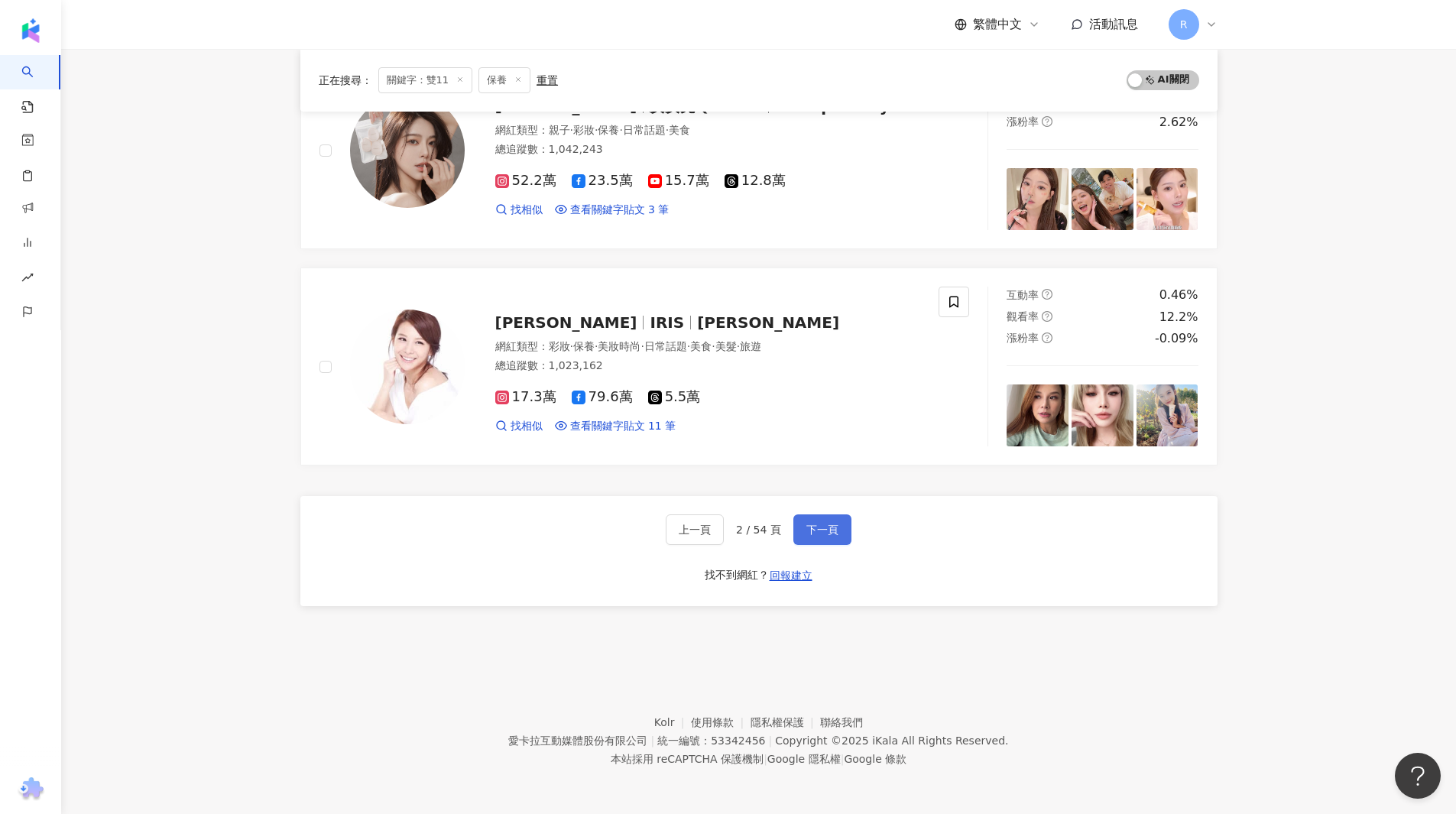
click at [821, 526] on span "下一頁" at bounding box center [822, 529] width 32 height 12
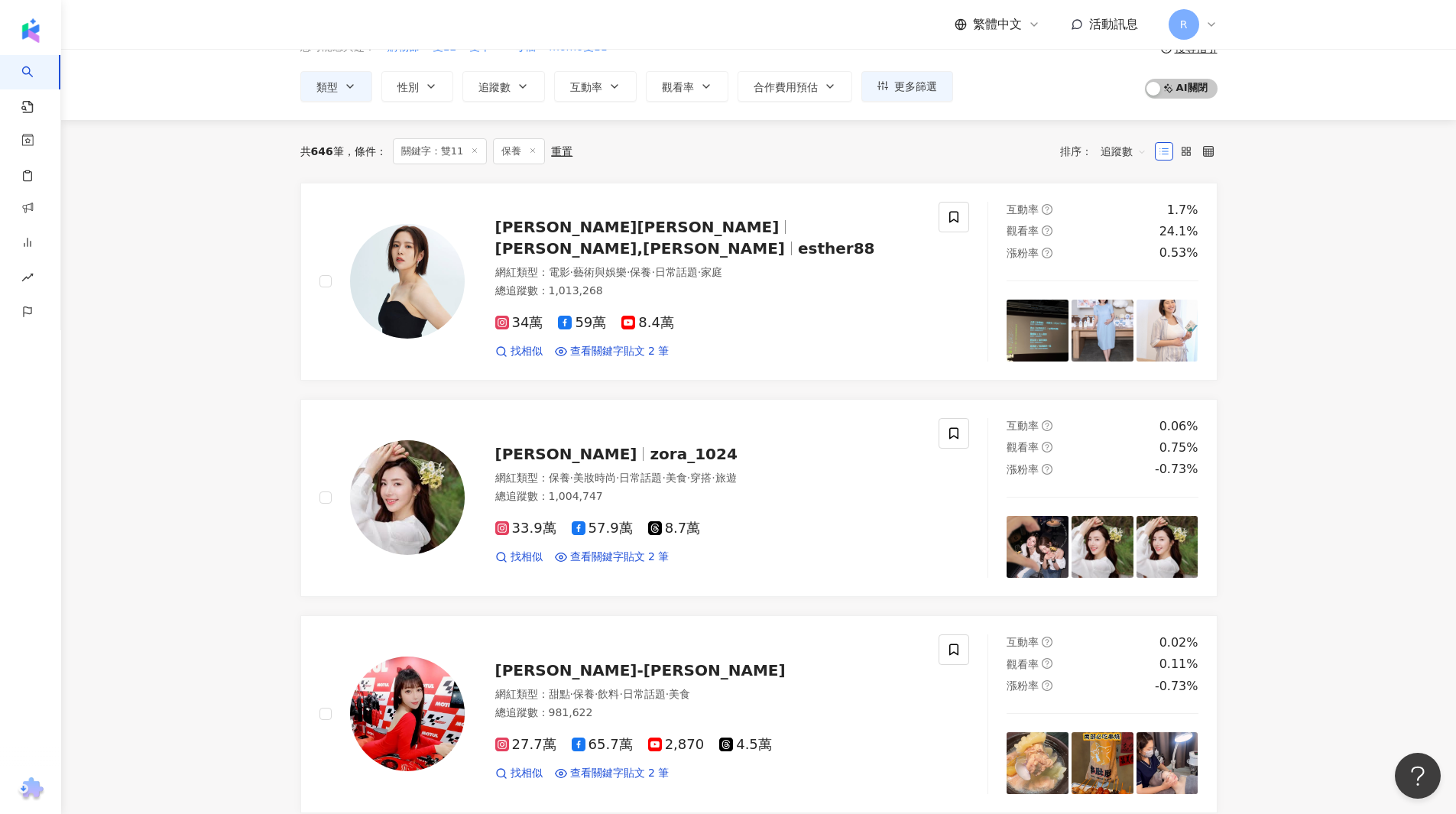
scroll to position [76, 0]
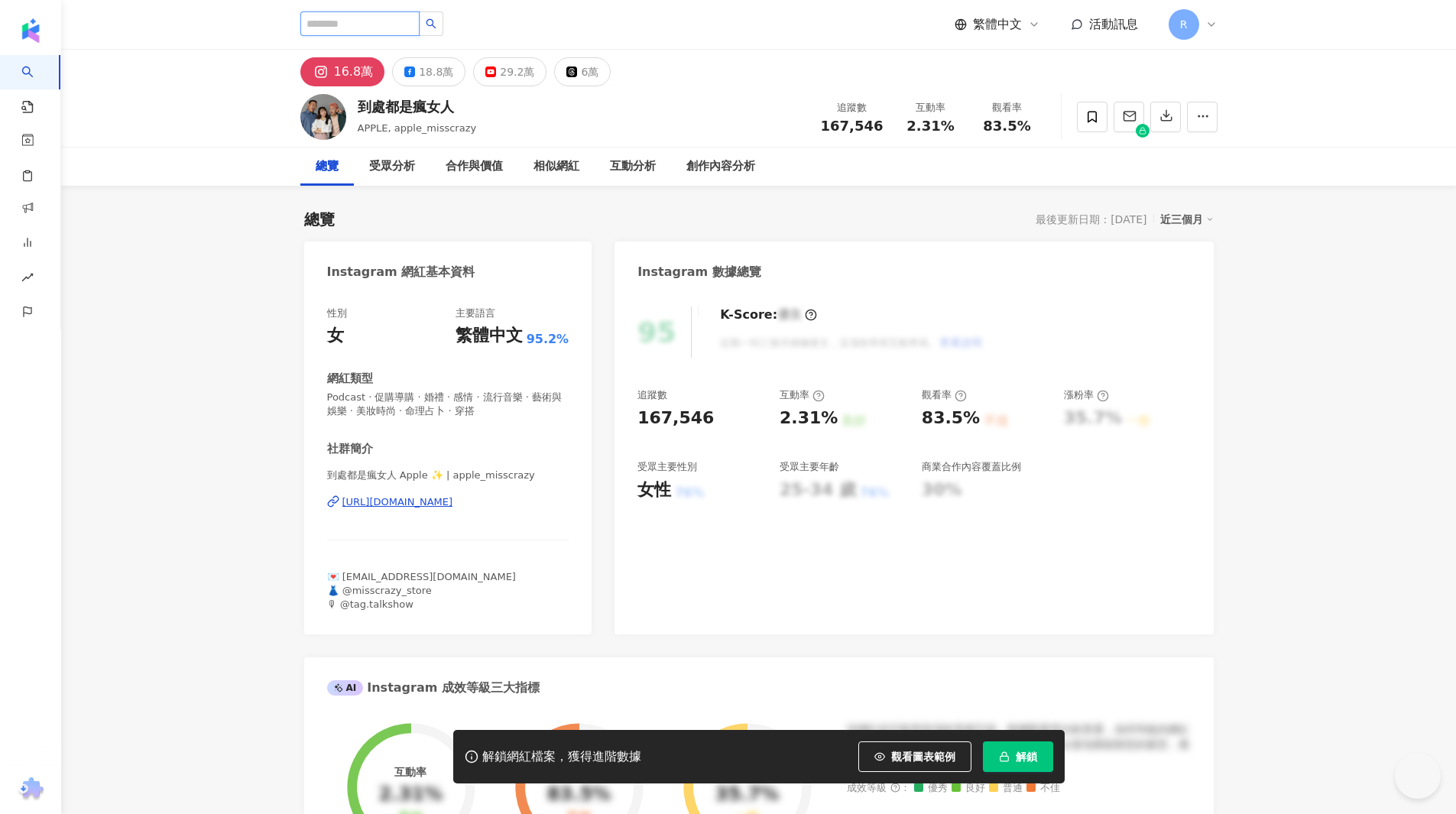
click at [383, 15] on input "search" at bounding box center [360, 23] width 119 height 25
type input "****"
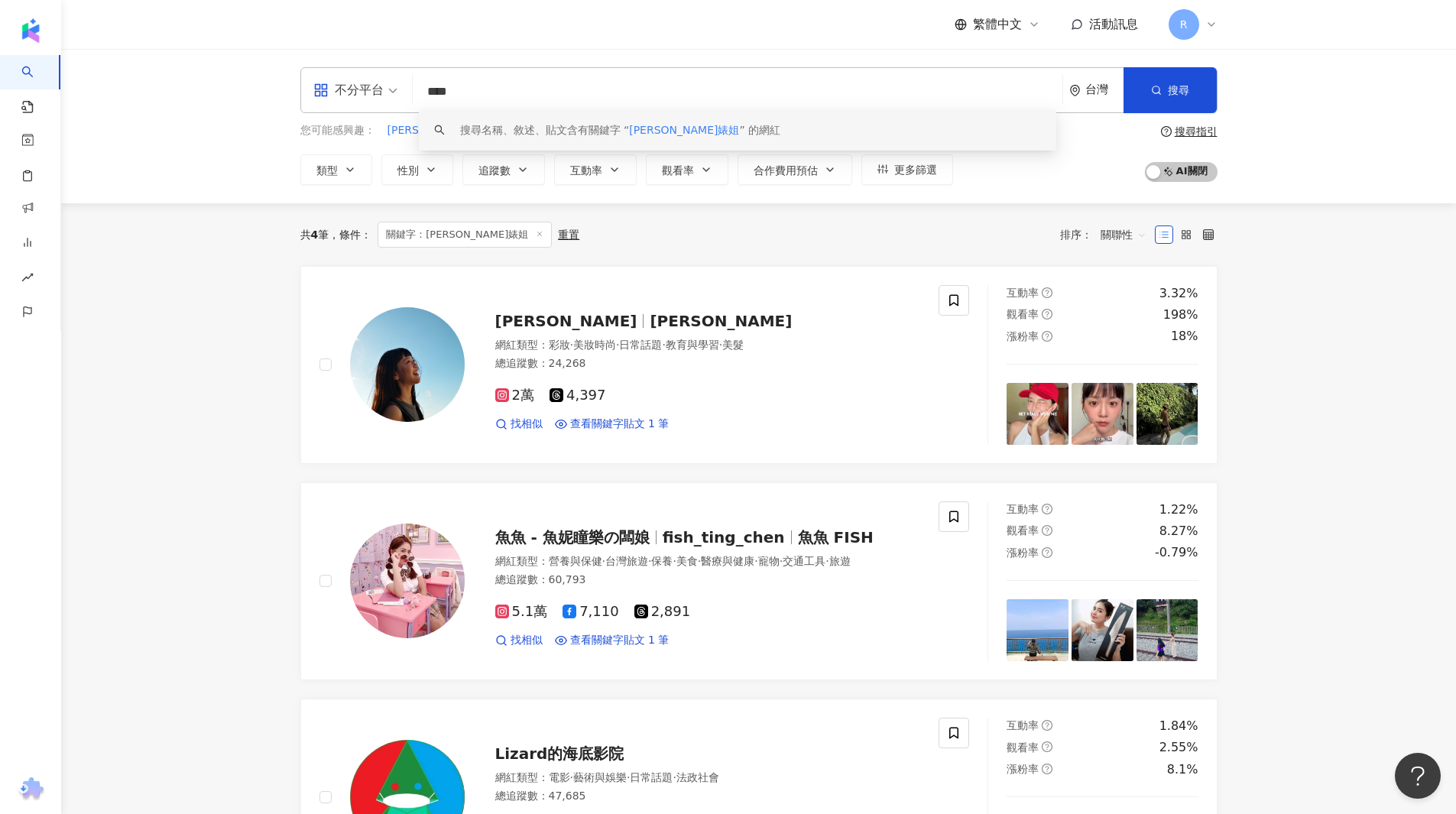
drag, startPoint x: 450, startPoint y: 92, endPoint x: 430, endPoint y: 91, distance: 20.0
click at [430, 91] on input "****" at bounding box center [737, 91] width 637 height 29
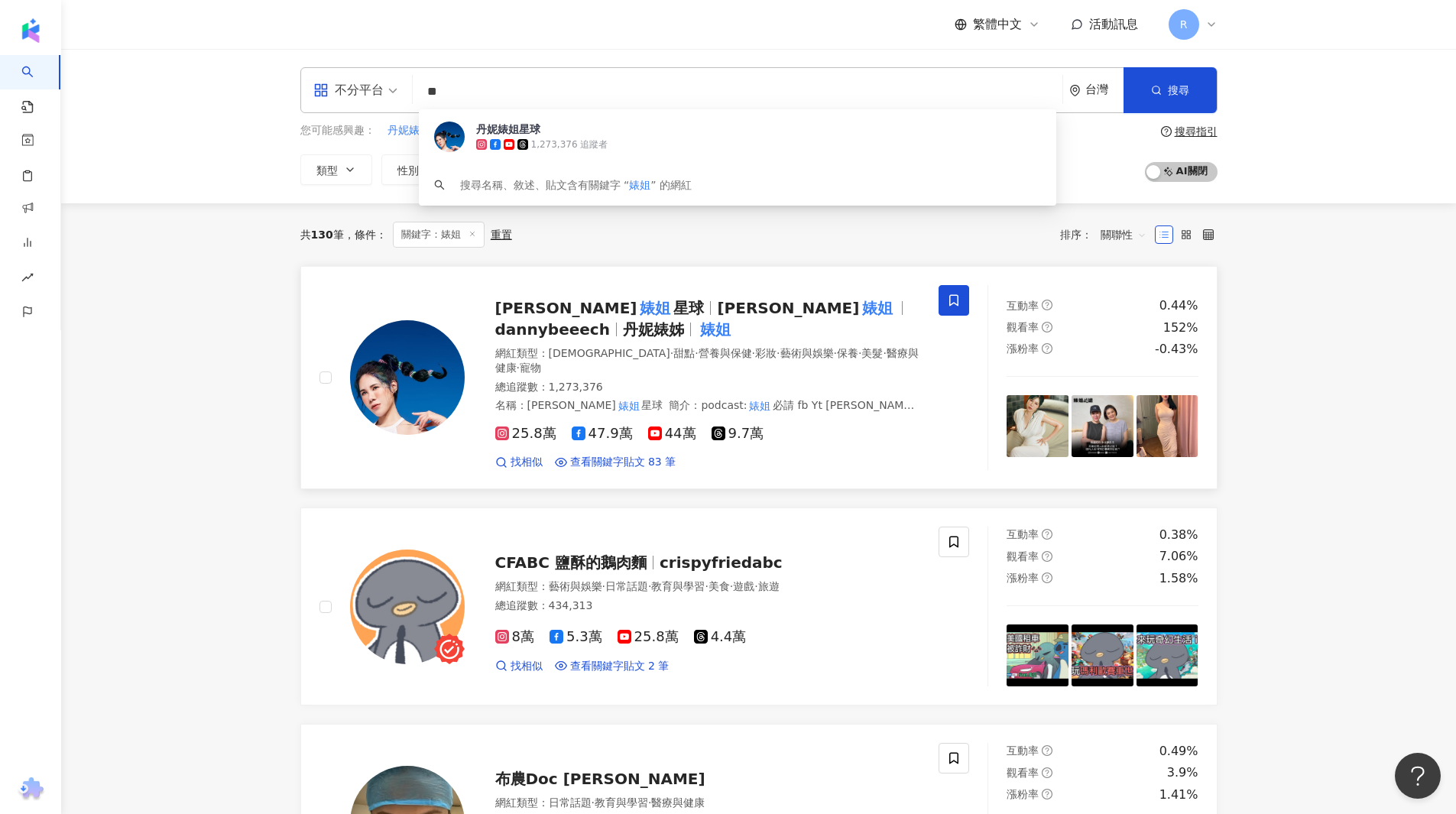
type input "**"
click at [859, 316] on mark "婊姐" at bounding box center [877, 308] width 37 height 25
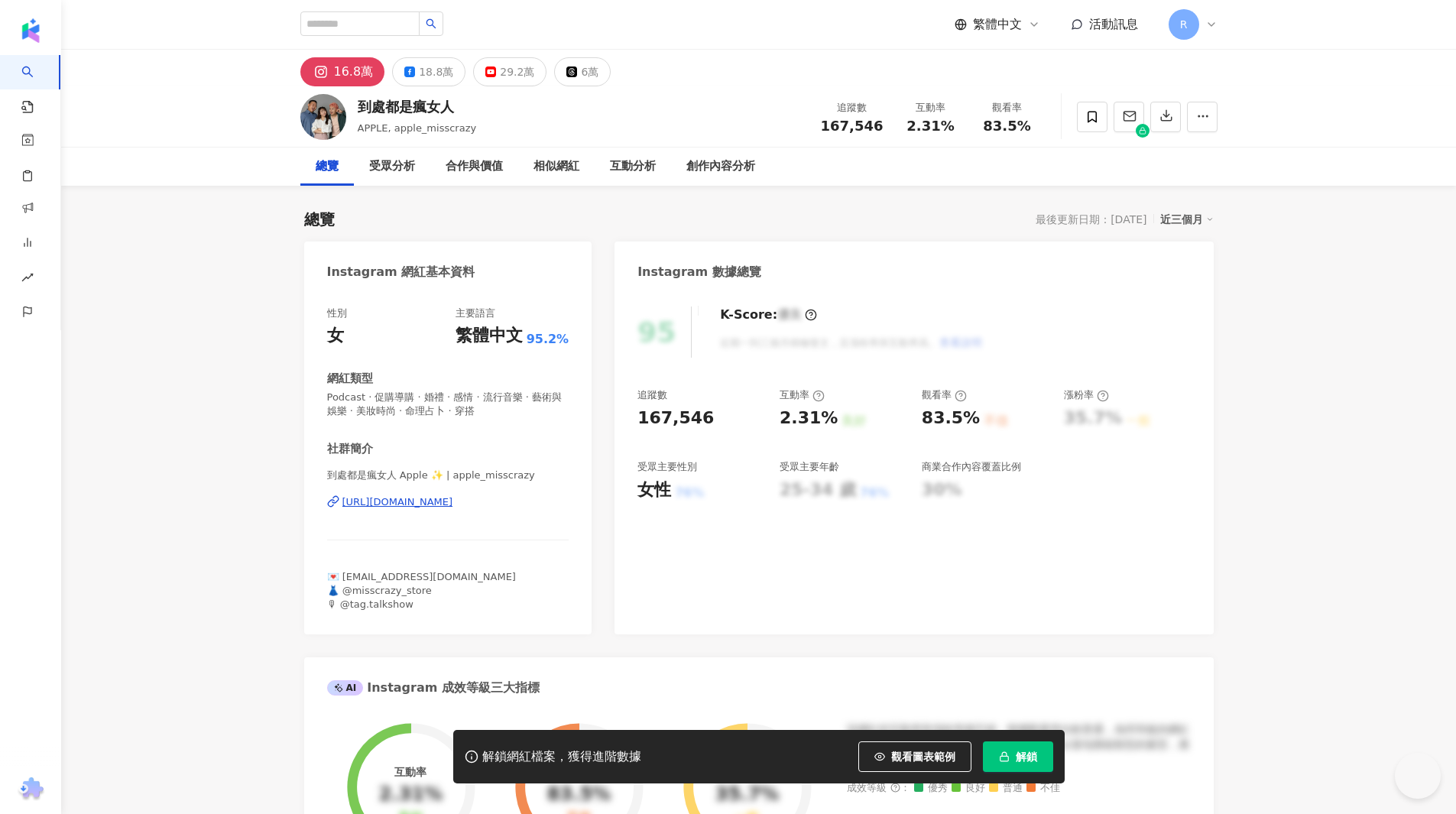
click at [1009, 764] on button "解鎖" at bounding box center [1018, 756] width 71 height 30
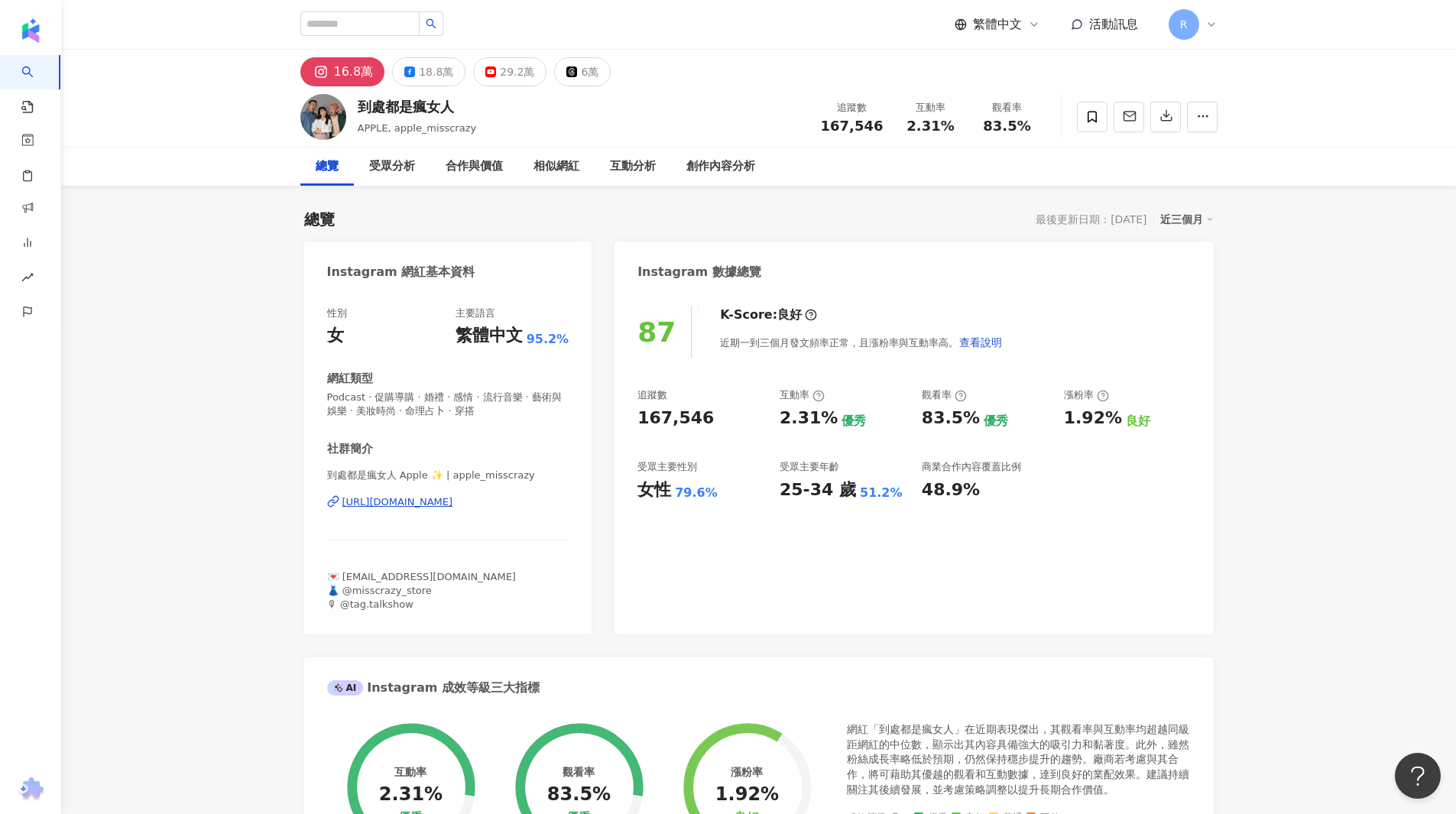
scroll to position [229, 0]
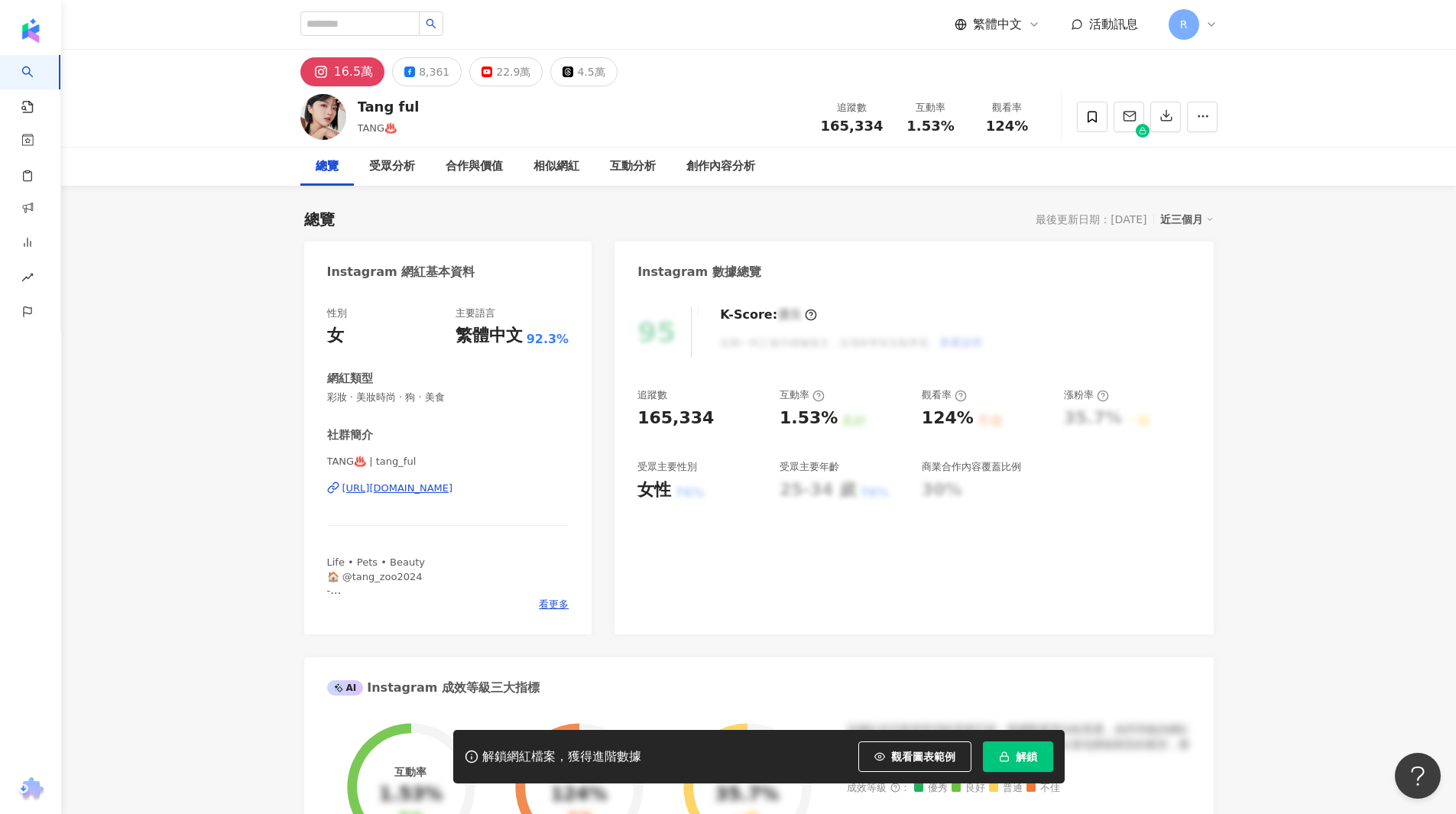
click at [1010, 765] on button "解鎖" at bounding box center [1018, 756] width 71 height 30
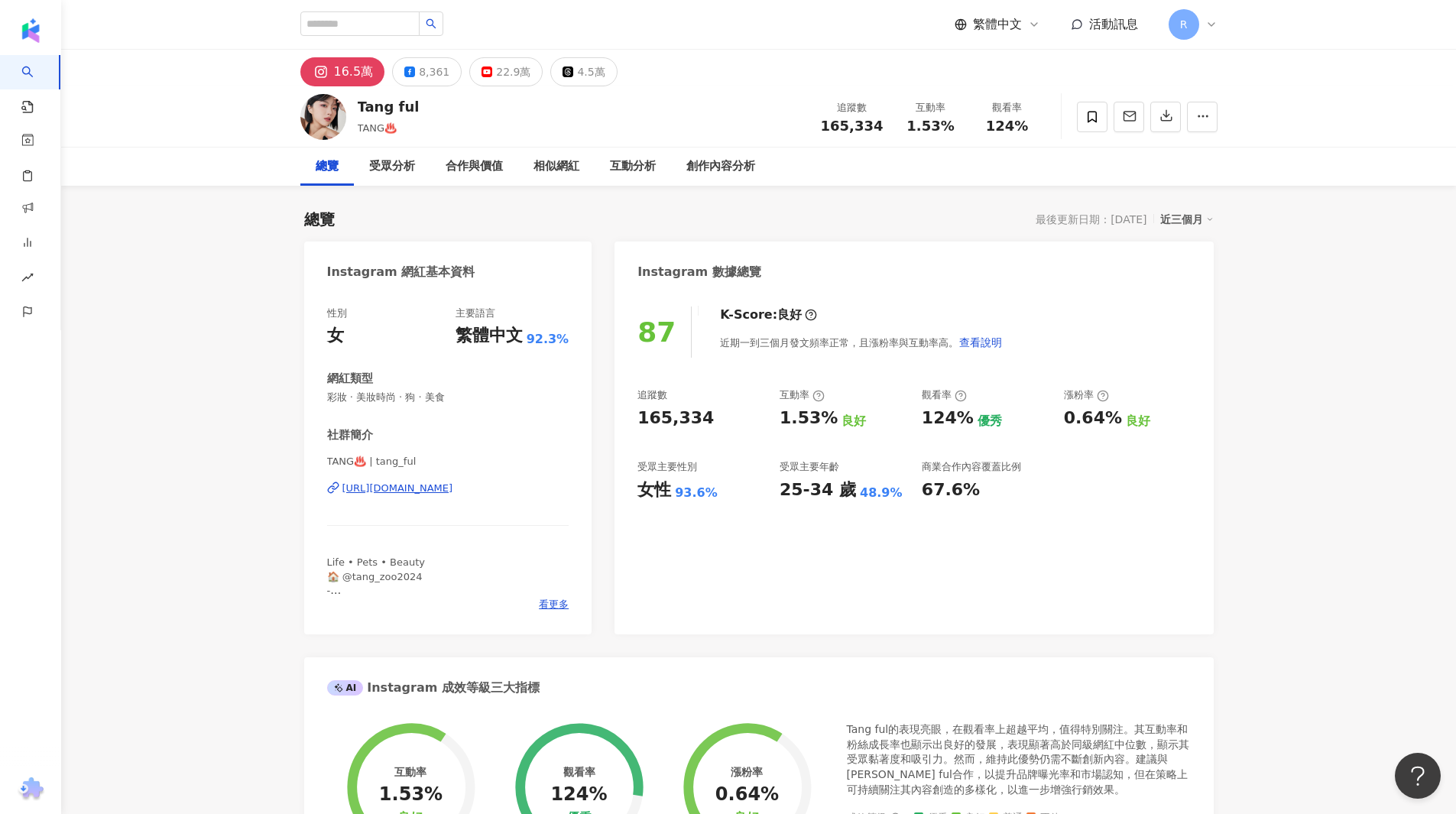
click at [365, 75] on div "16.5萬" at bounding box center [354, 71] width 40 height 22
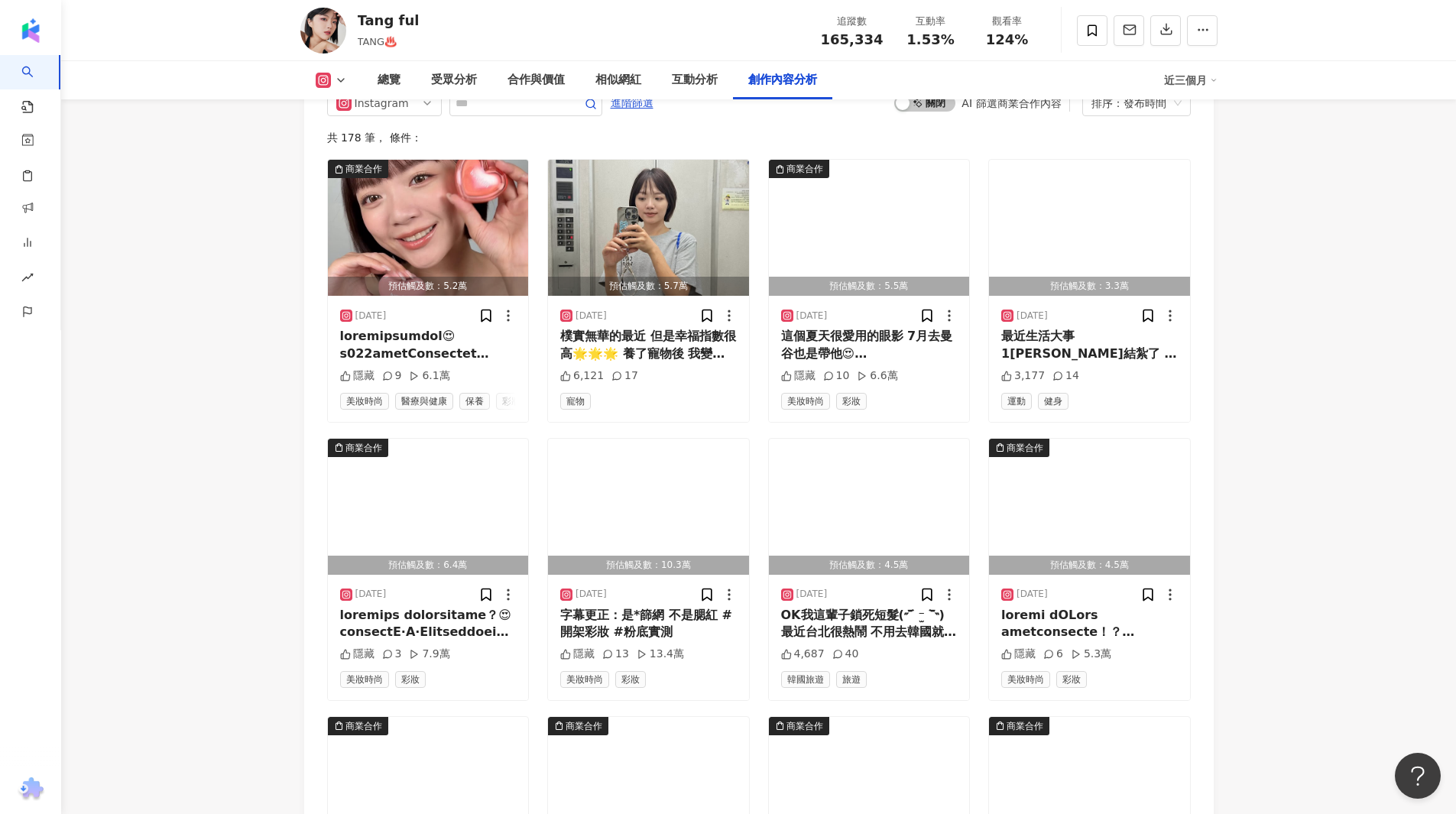
scroll to position [5119, 0]
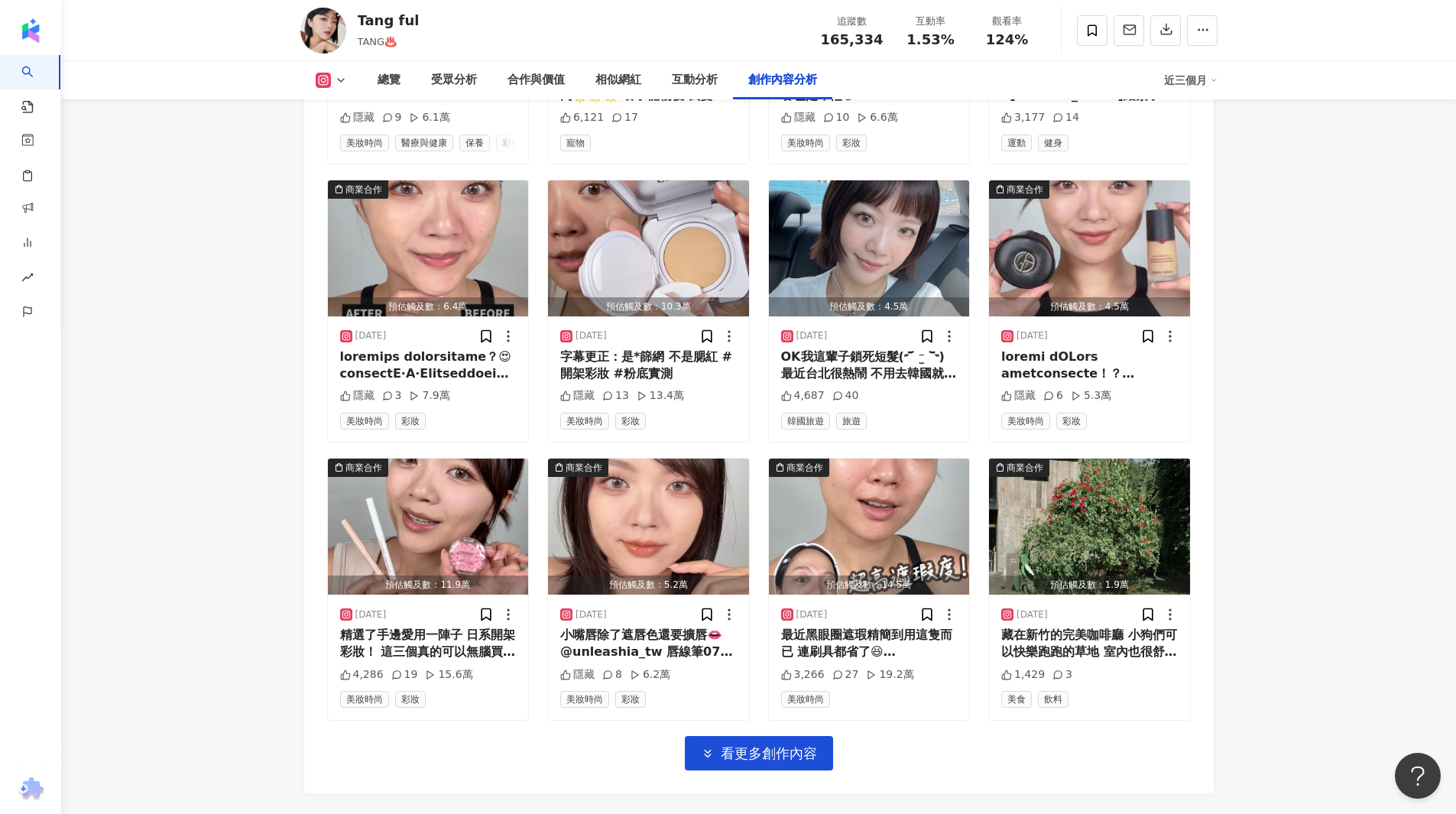
click at [337, 25] on img at bounding box center [323, 30] width 46 height 46
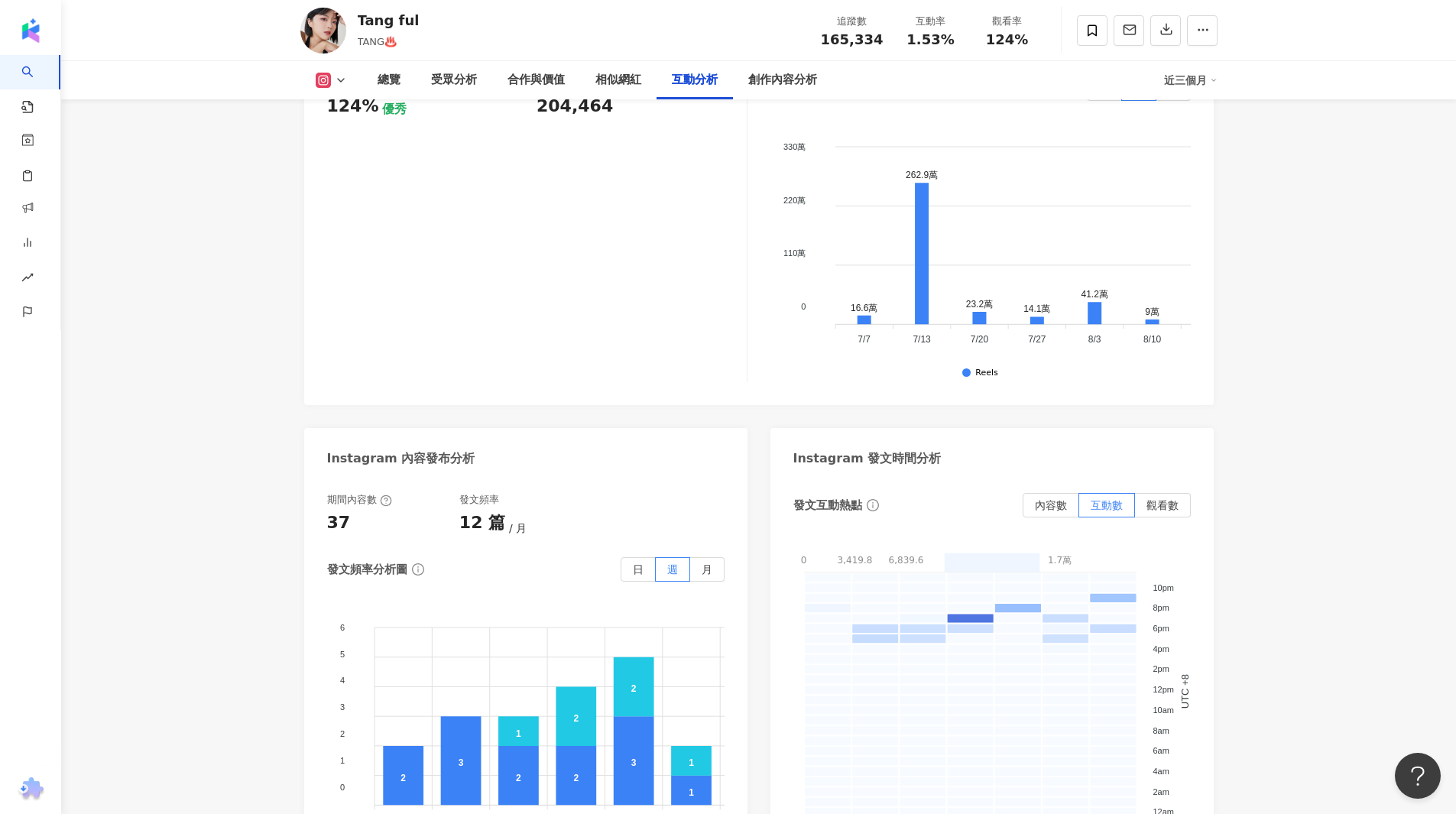
scroll to position [0, 0]
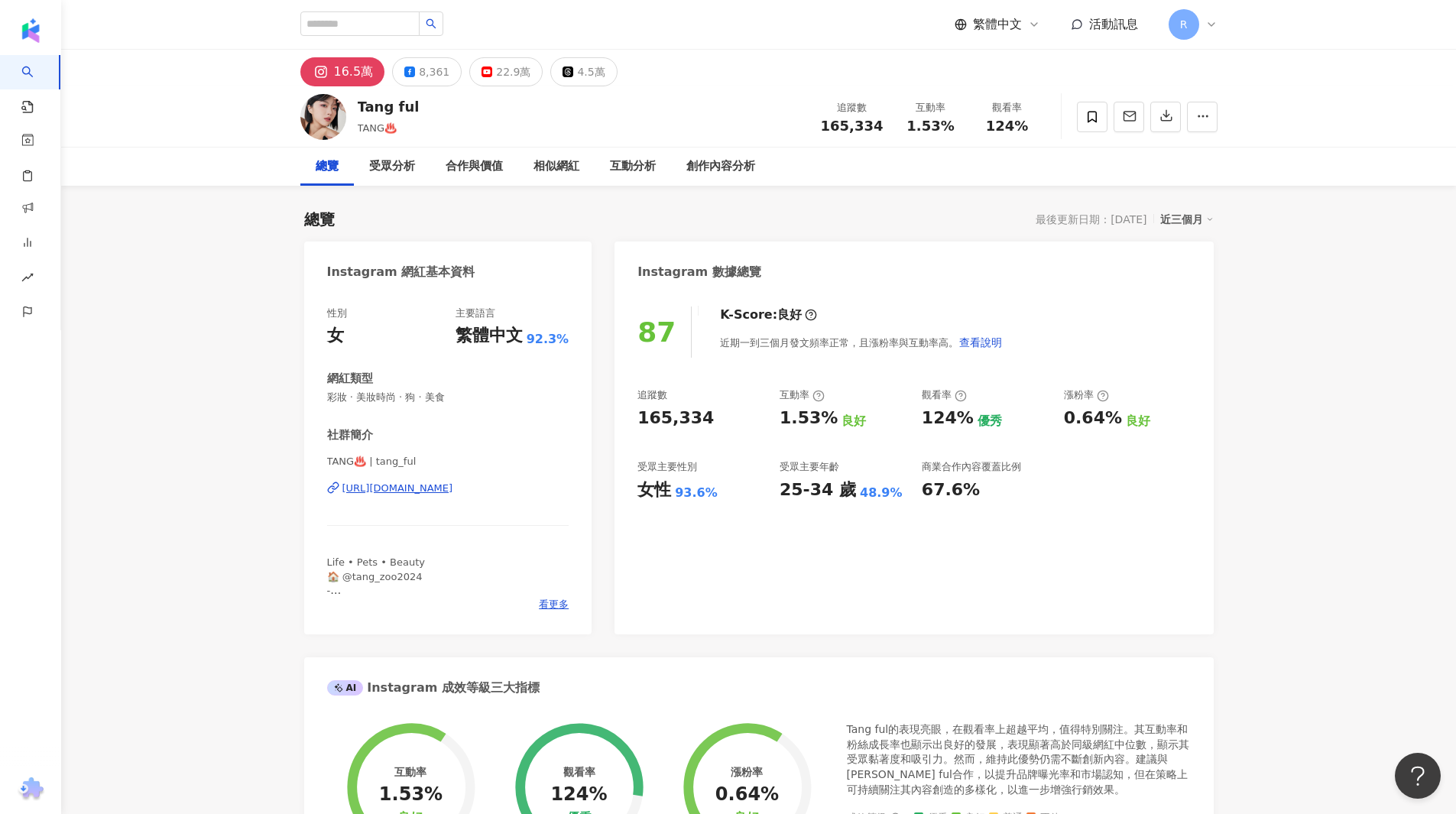
click at [354, 72] on div "16.5萬" at bounding box center [354, 71] width 40 height 22
click at [318, 99] on img at bounding box center [323, 116] width 46 height 46
drag, startPoint x: 332, startPoint y: 141, endPoint x: 321, endPoint y: 124, distance: 20.2
click at [321, 124] on img at bounding box center [323, 116] width 46 height 46
drag, startPoint x: 374, startPoint y: 92, endPoint x: 383, endPoint y: 115, distance: 24.7
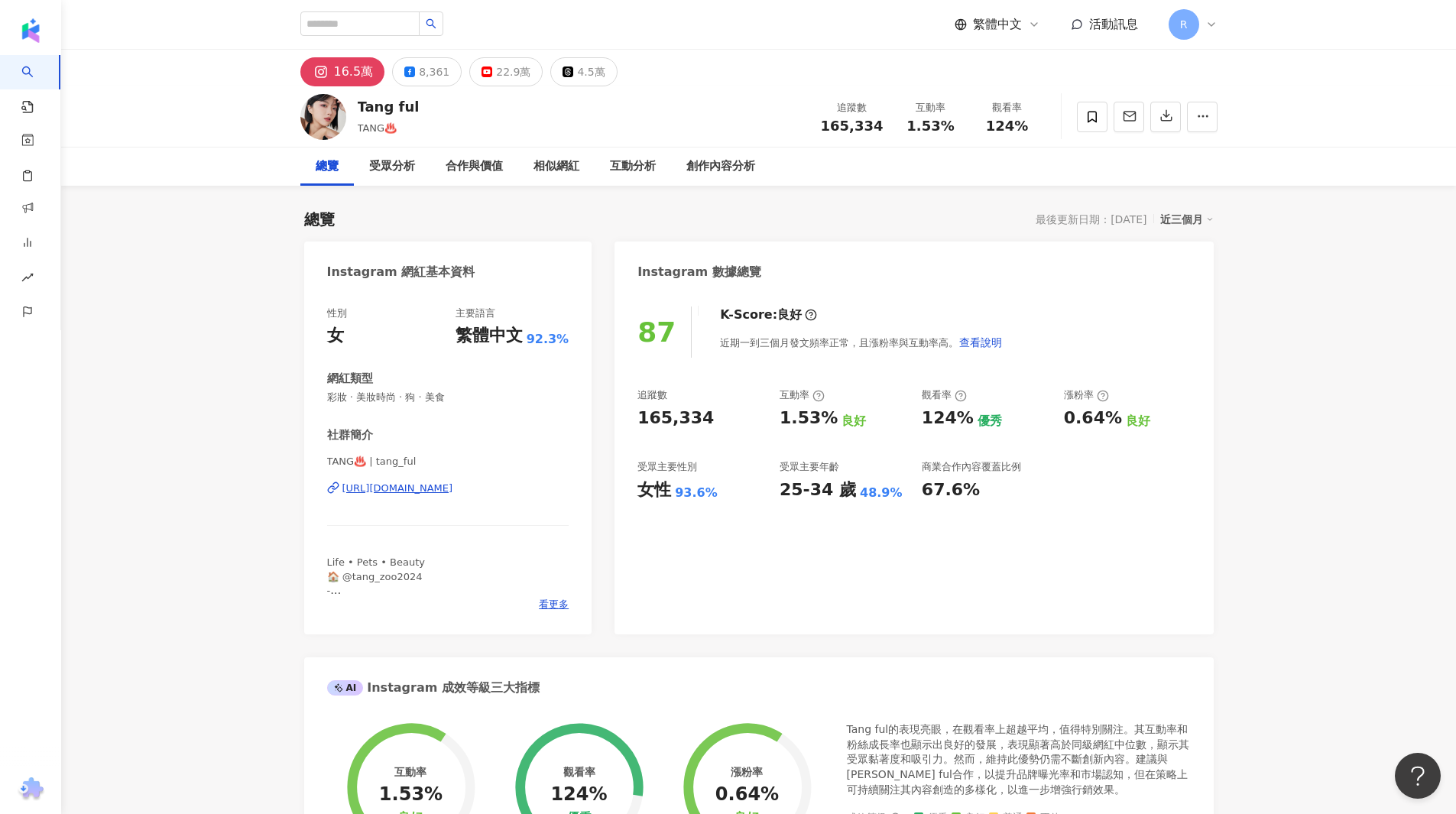
click at [376, 97] on div "Tang ful TANG♨️ 追蹤數 165,334 互動率 1.53% 觀看率 124%" at bounding box center [759, 116] width 978 height 60
click at [383, 115] on div "Tang ful" at bounding box center [388, 107] width 62 height 19
click at [385, 131] on span "TANG♨️" at bounding box center [377, 128] width 40 height 11
drag, startPoint x: 413, startPoint y: 109, endPoint x: 354, endPoint y: 107, distance: 59.0
click at [354, 107] on div "Tang ful TANG♨️ 追蹤數 165,334 互動率 1.53% 觀看率 124%" at bounding box center [759, 116] width 978 height 60
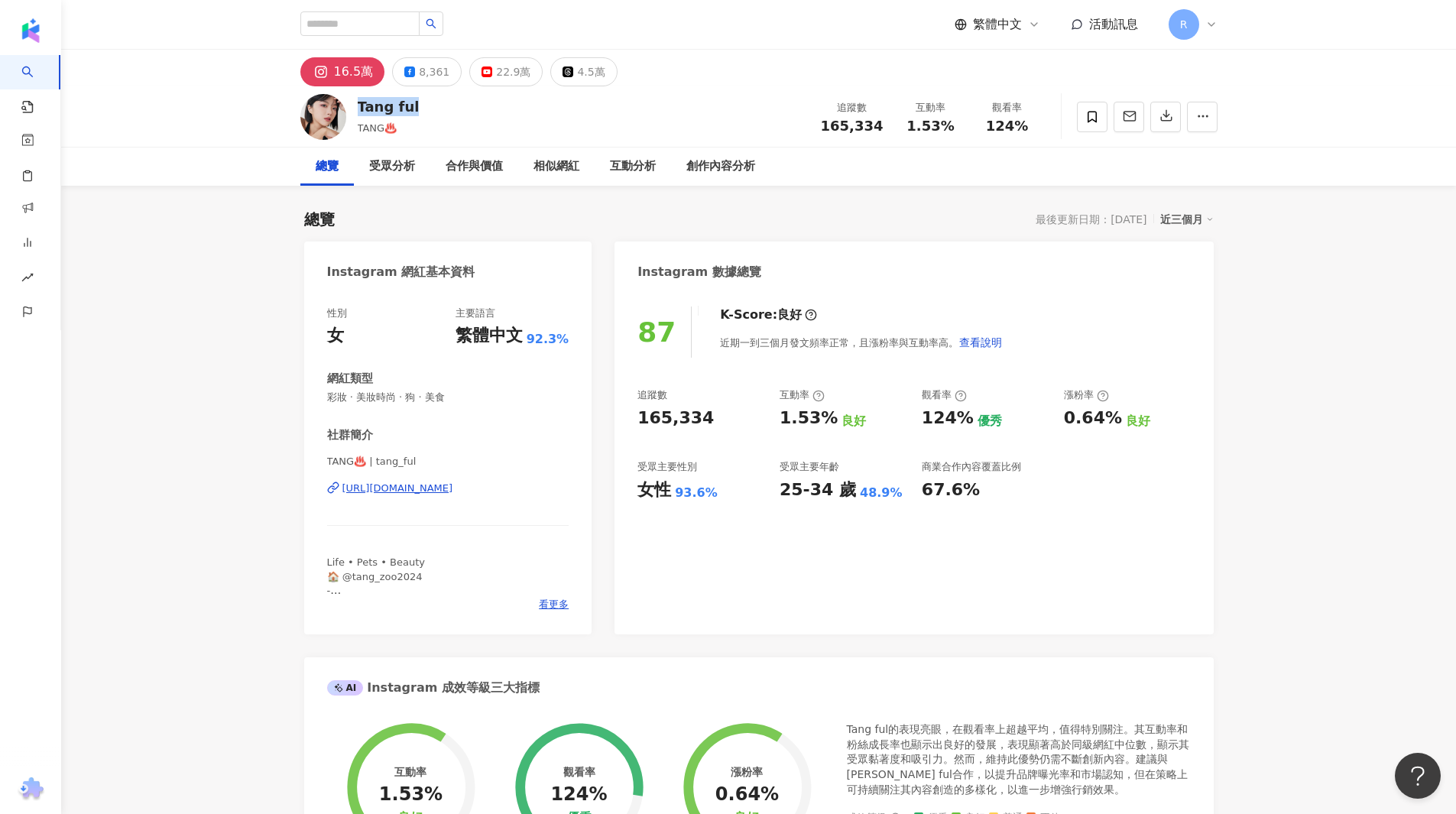
copy div "Tang ful"
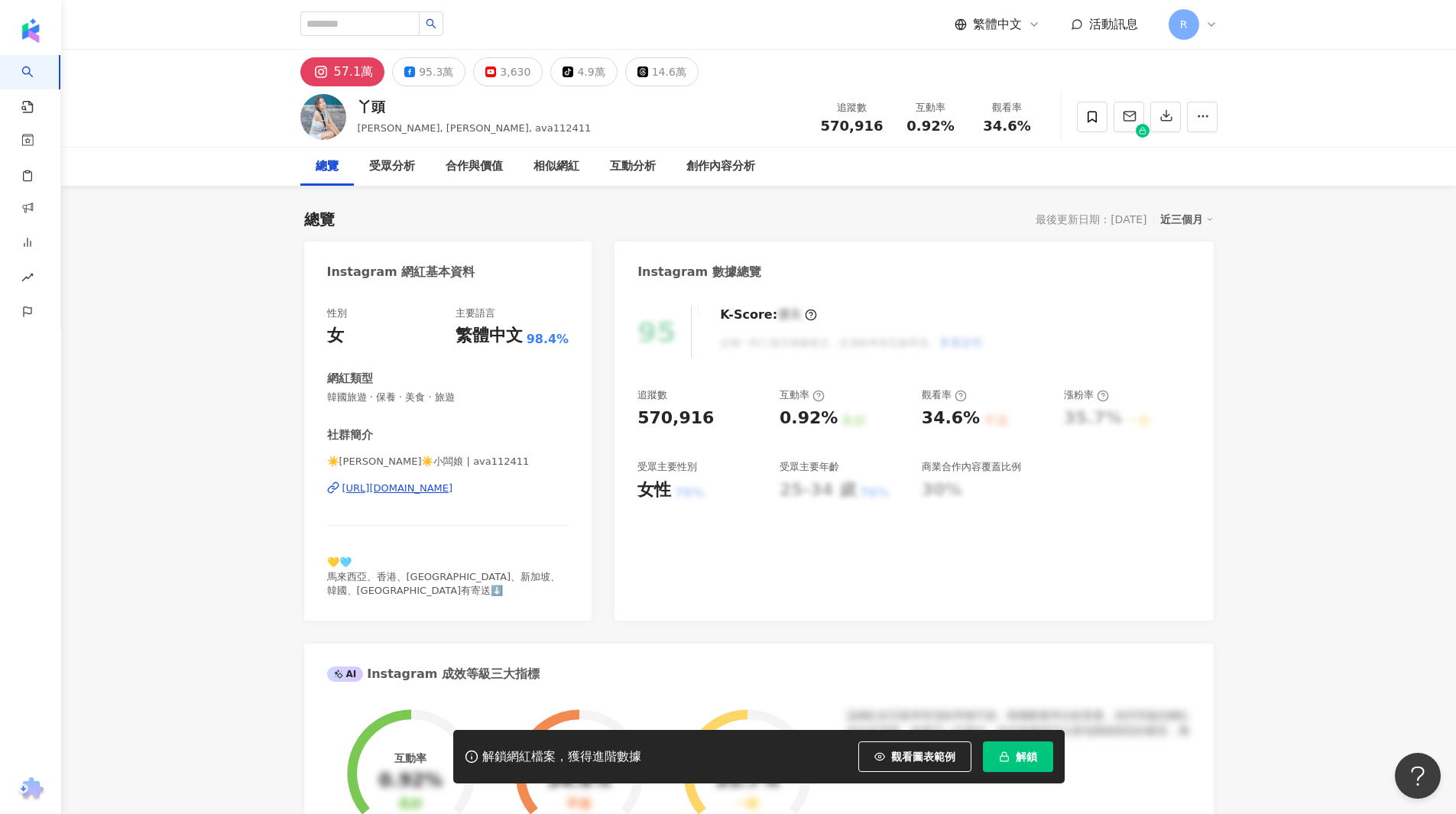
drag, startPoint x: 1040, startPoint y: 754, endPoint x: 1049, endPoint y: 757, distance: 9.5
click at [1041, 754] on button "解鎖" at bounding box center [1018, 756] width 71 height 30
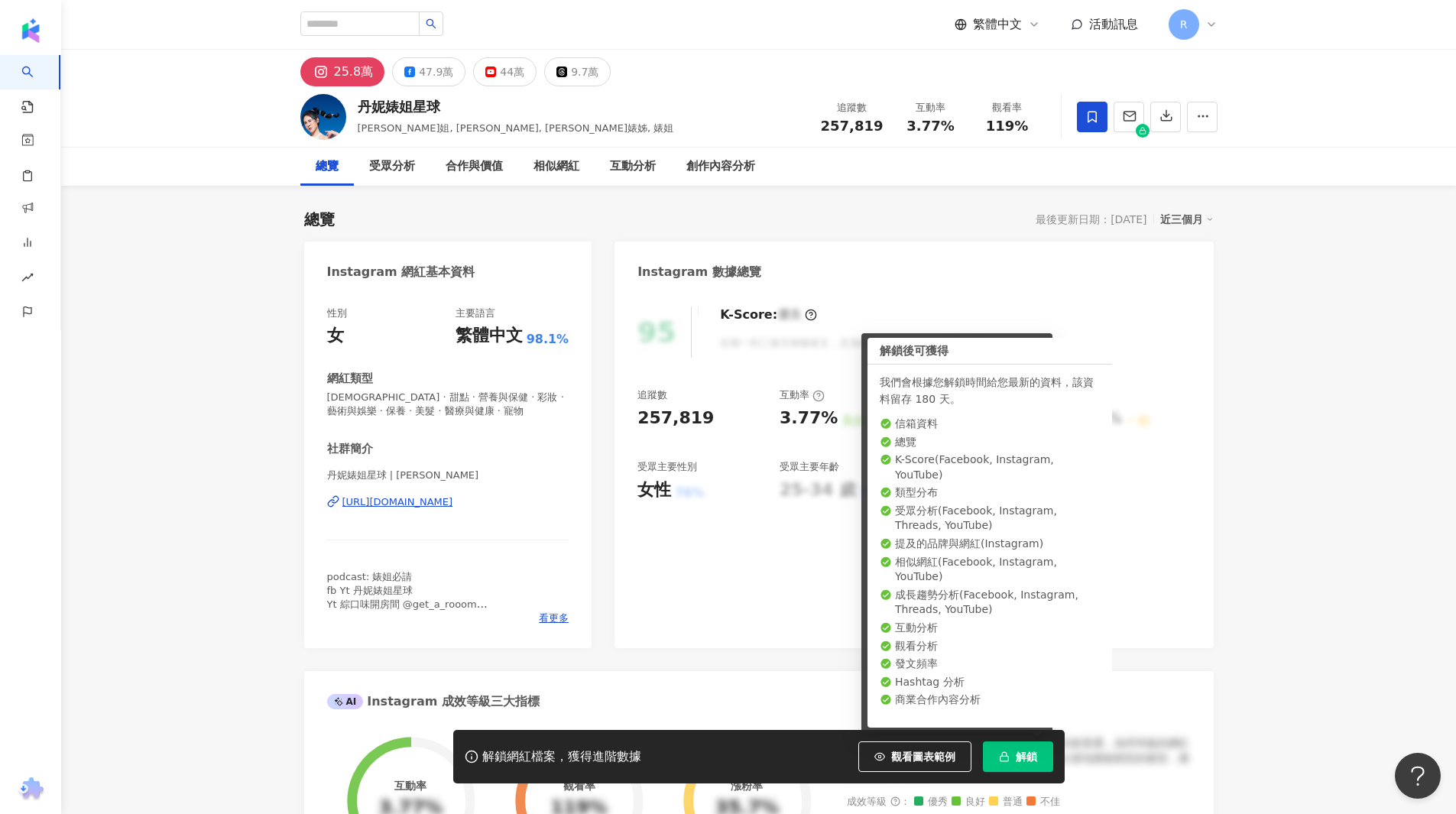
click at [1013, 770] on button "解鎖" at bounding box center [1018, 756] width 71 height 30
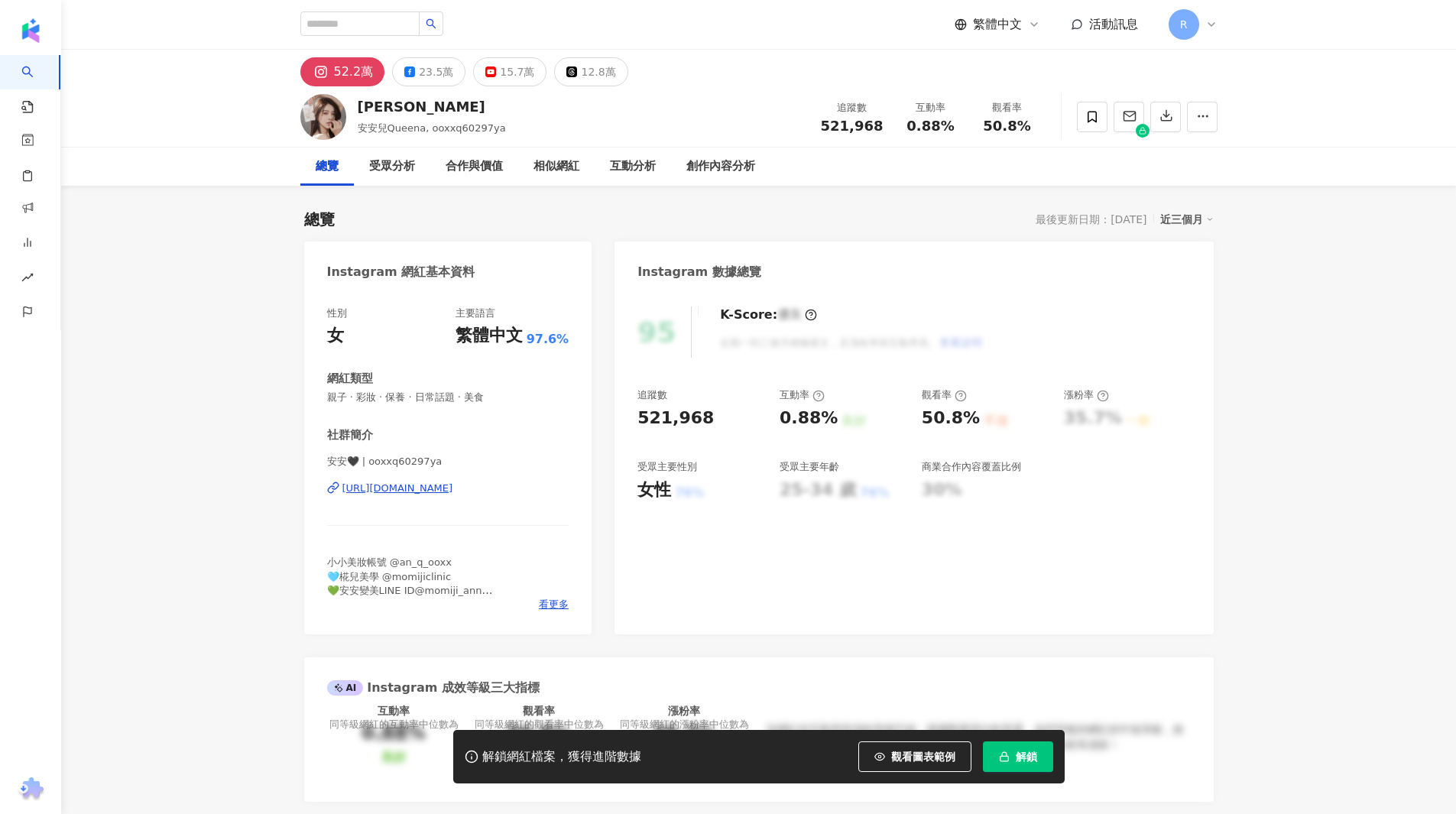
click at [1033, 754] on span "解鎖" at bounding box center [1026, 756] width 22 height 12
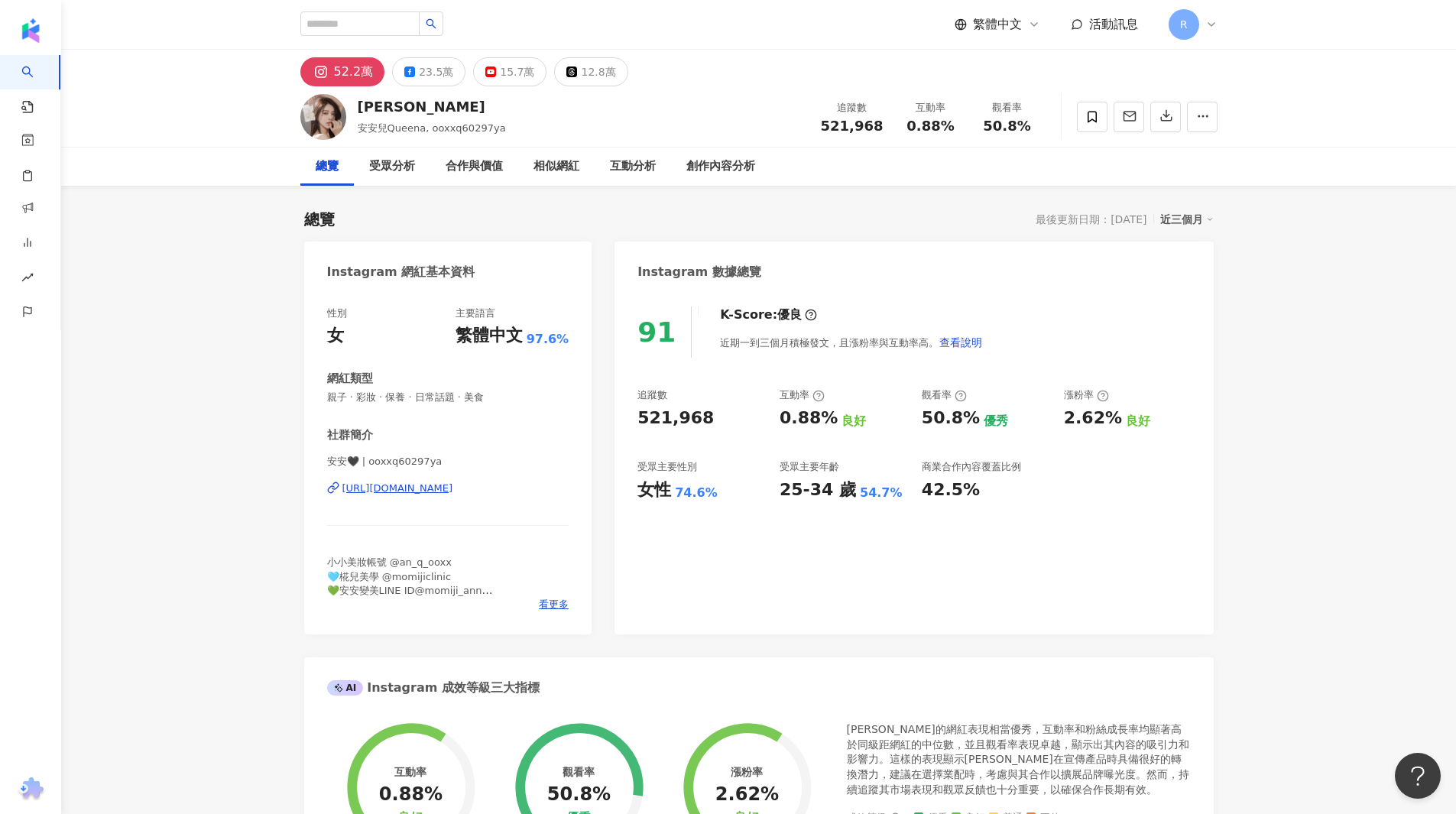
drag, startPoint x: 556, startPoint y: 492, endPoint x: 597, endPoint y: 0, distance: 493.7
click at [421, 489] on div "[URL][DOMAIN_NAME]" at bounding box center [397, 488] width 111 height 14
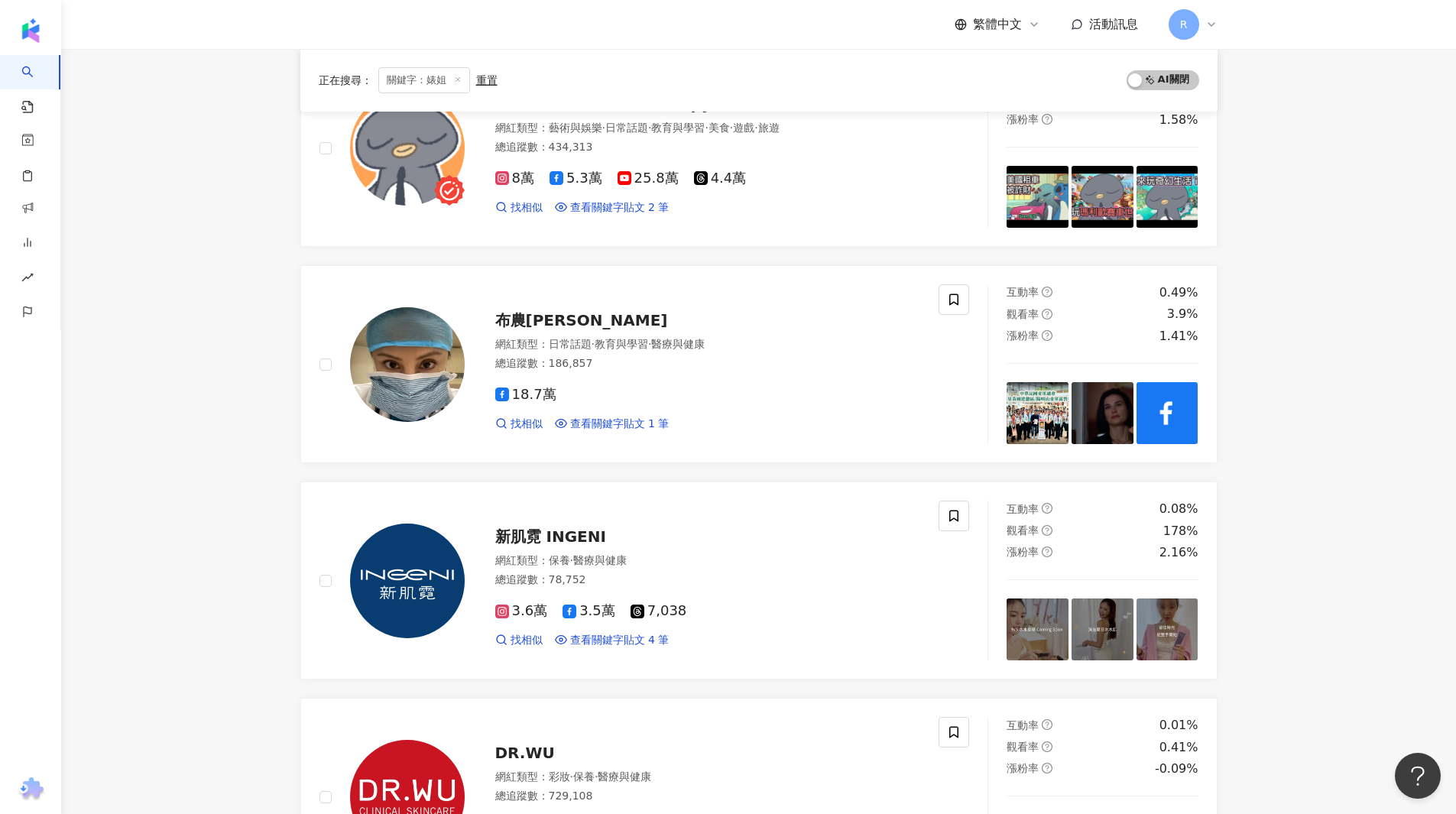
scroll to position [917, 0]
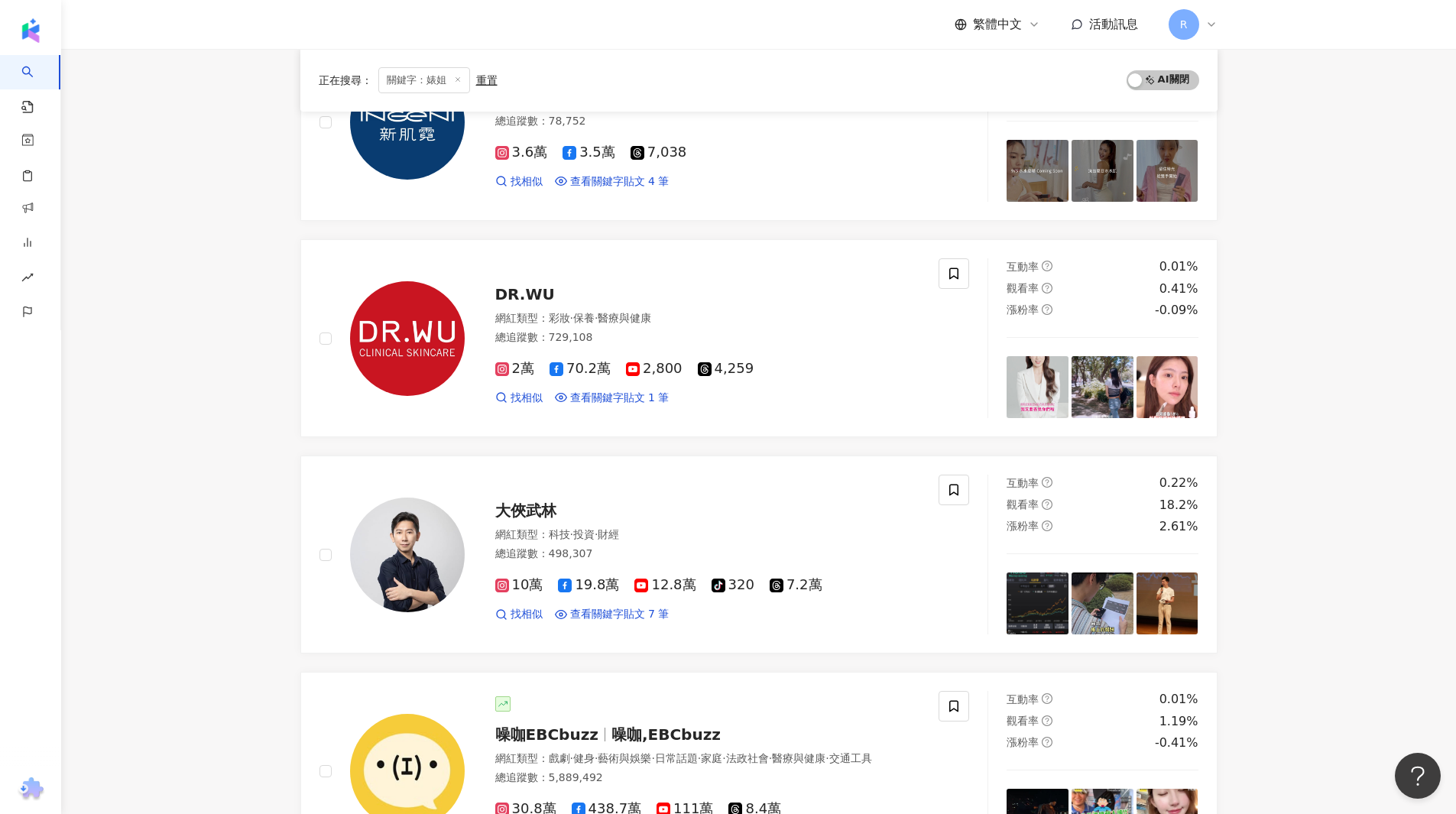
click at [175, 786] on main "不分平台 ** 台灣 搜尋 ddd3a11a-0333-4dd9-a7de-d1ed9f6288d1 丹妮婊姐星球 1,273,376 追蹤者 搜尋名稱、敘述…" at bounding box center [758, 631] width 1394 height 2998
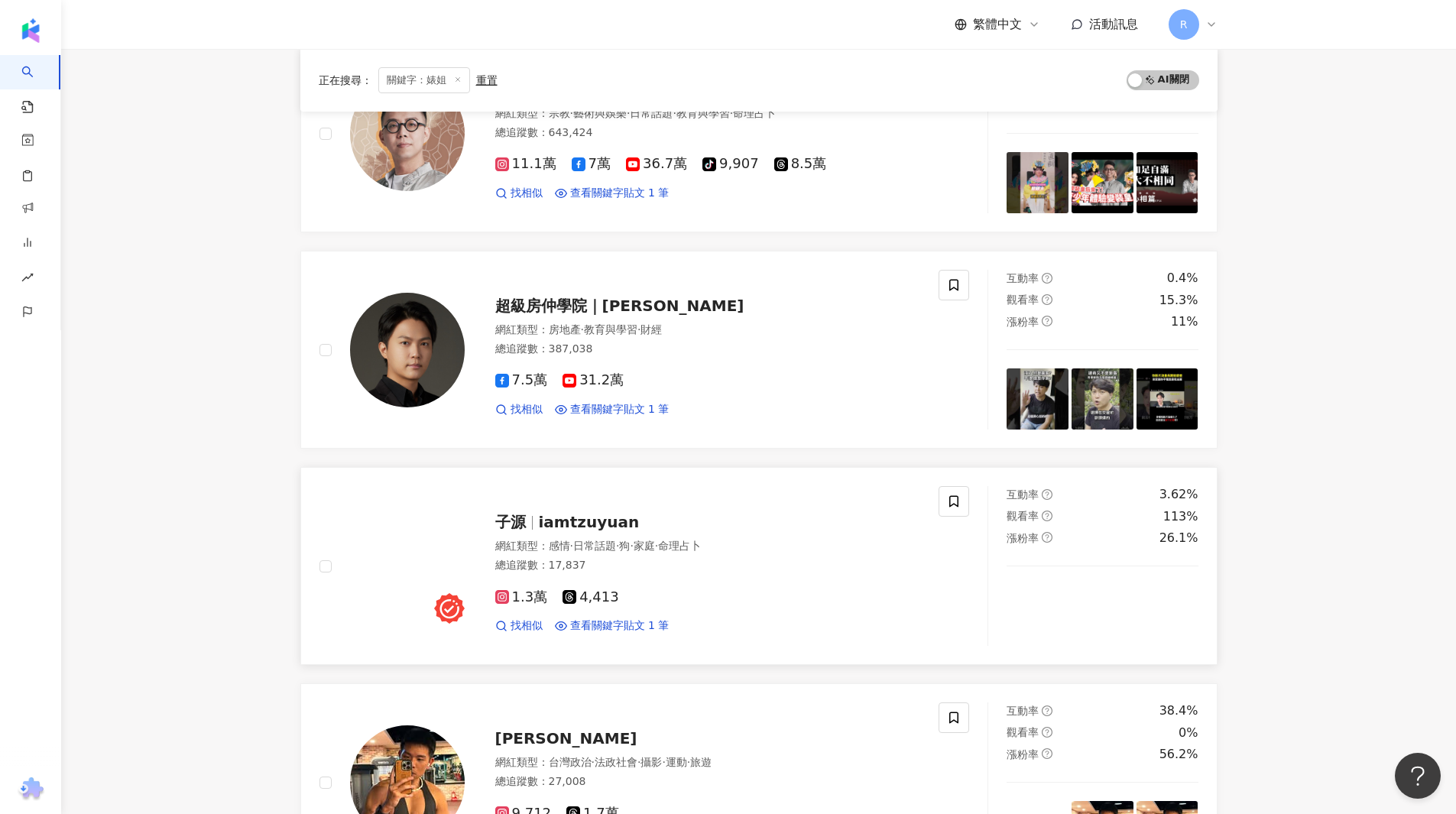
scroll to position [2384, 0]
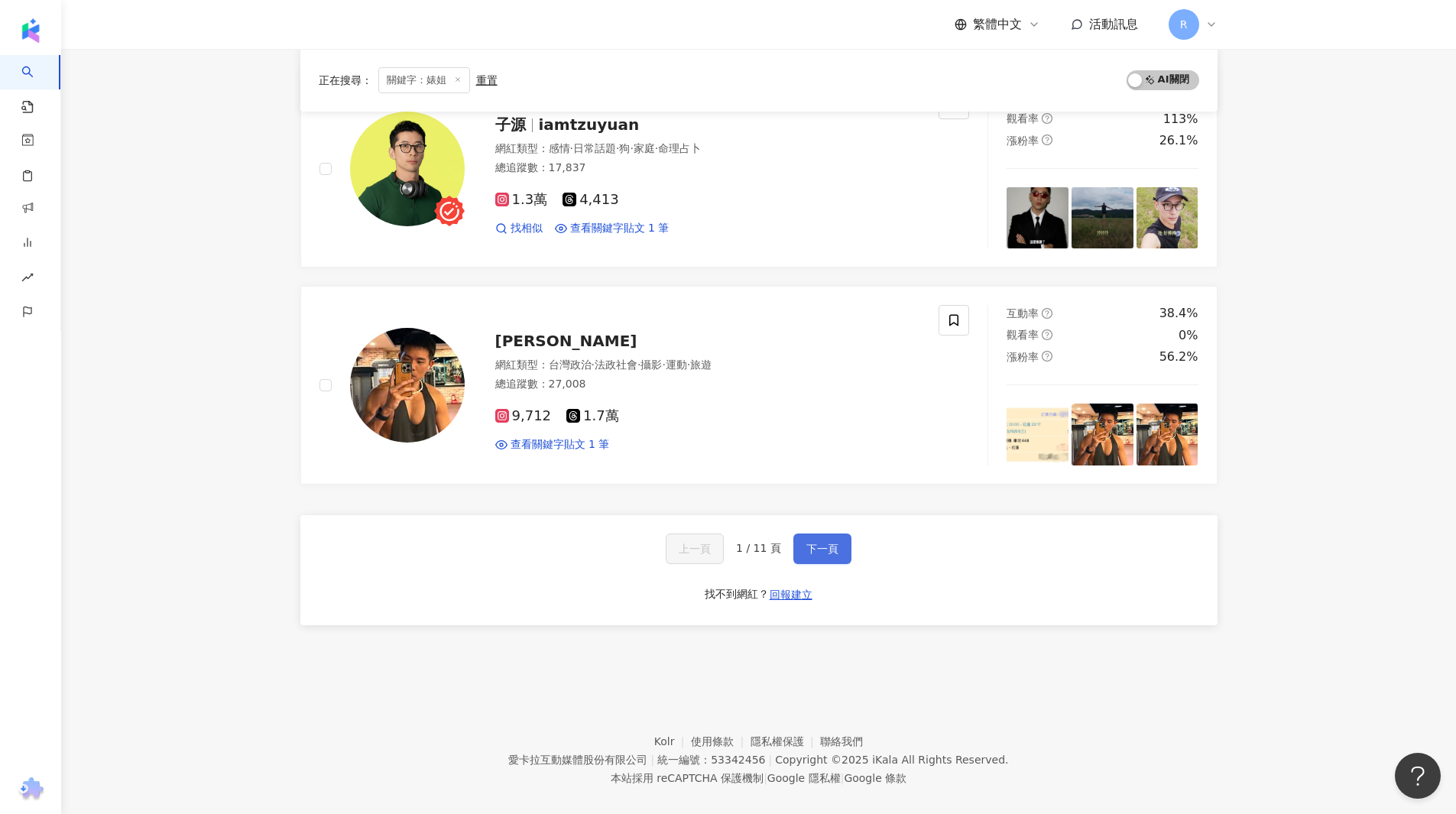
click at [818, 534] on button "下一頁" at bounding box center [822, 549] width 58 height 30
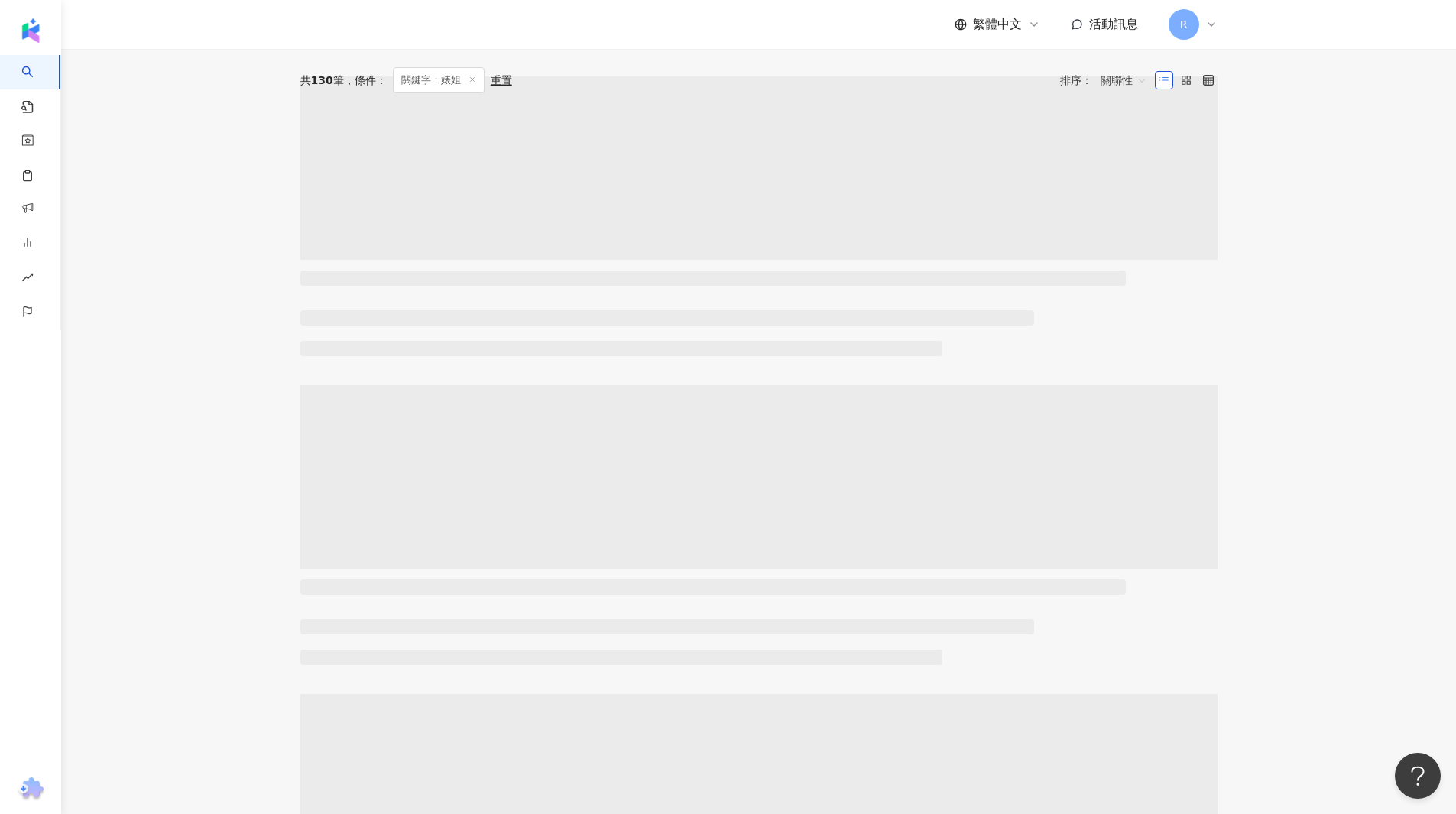
scroll to position [0, 0]
